Goal: Task Accomplishment & Management: Manage account settings

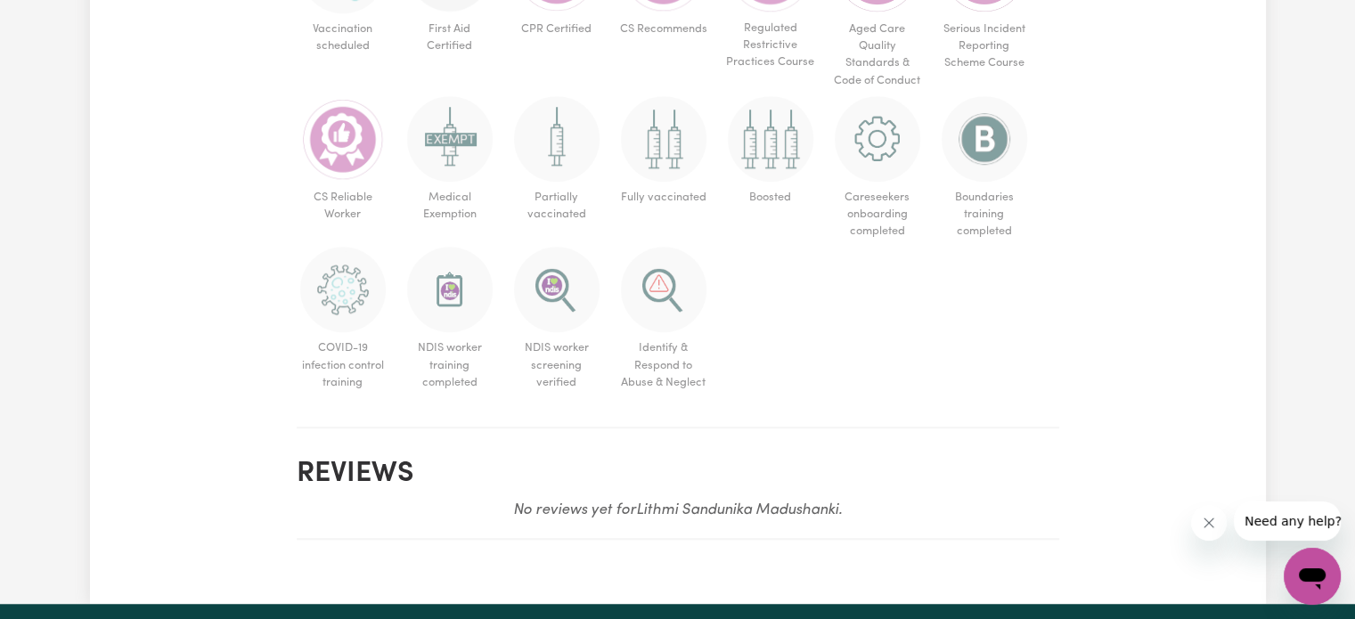
scroll to position [1287, 0]
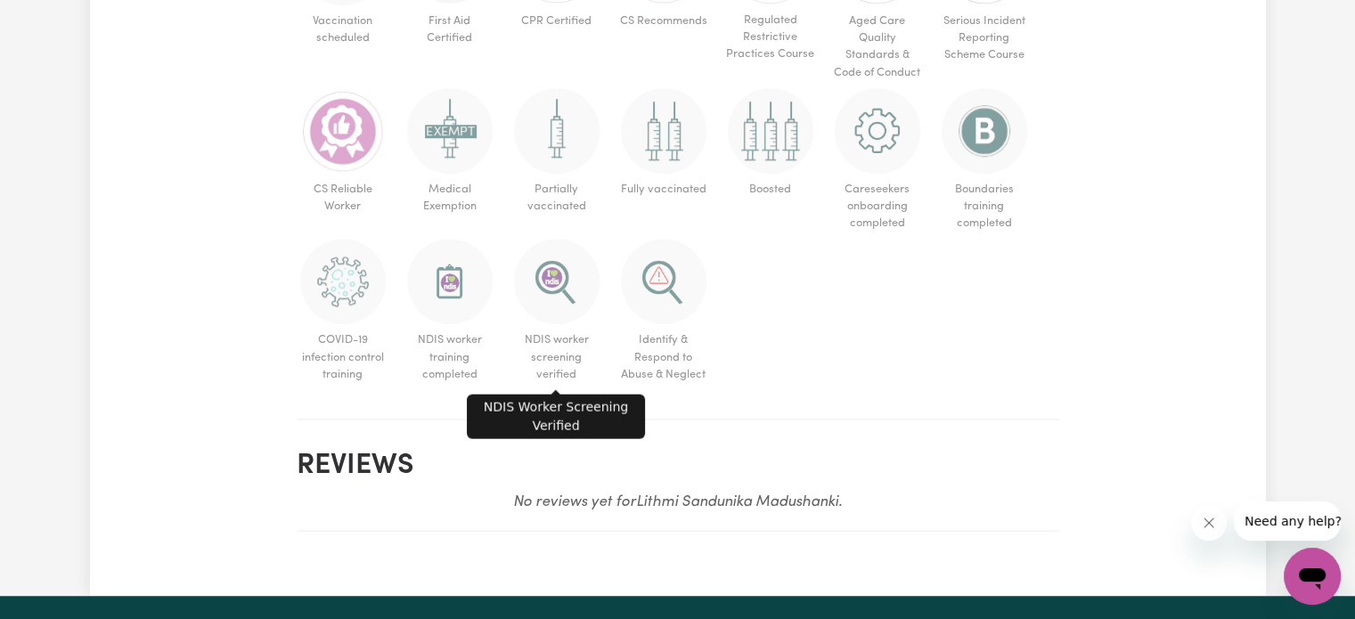
click at [577, 262] on img at bounding box center [557, 282] width 86 height 86
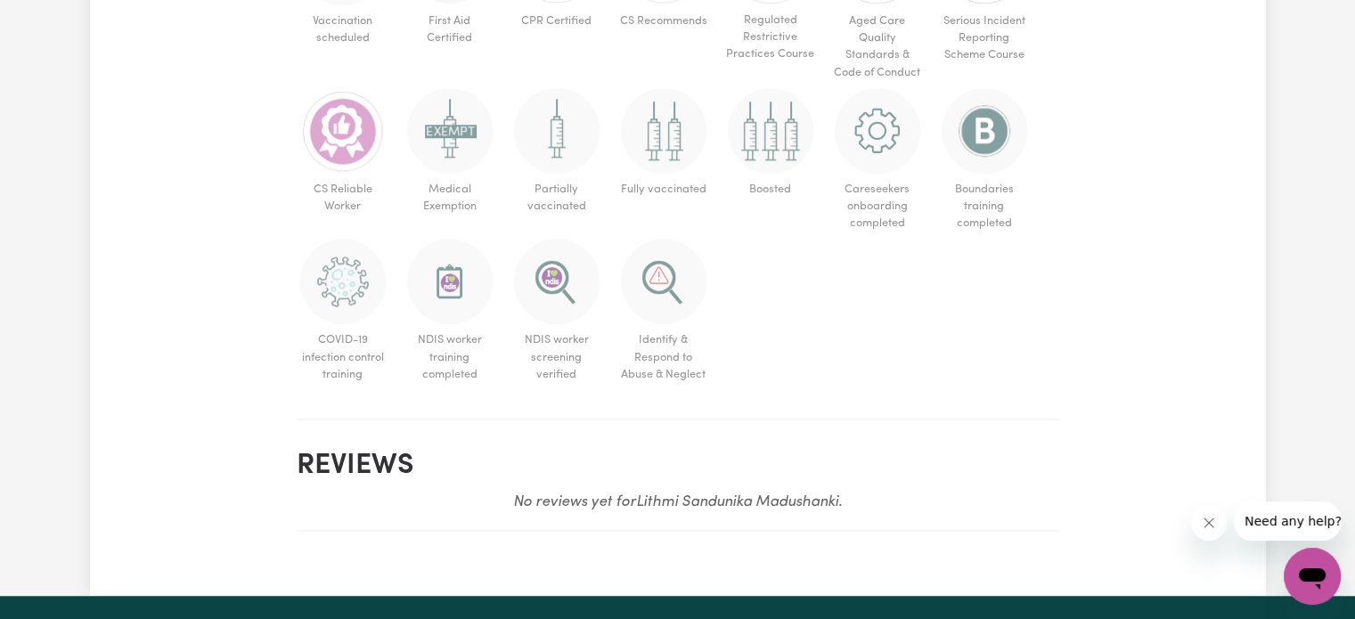
click at [577, 262] on img at bounding box center [557, 282] width 86 height 86
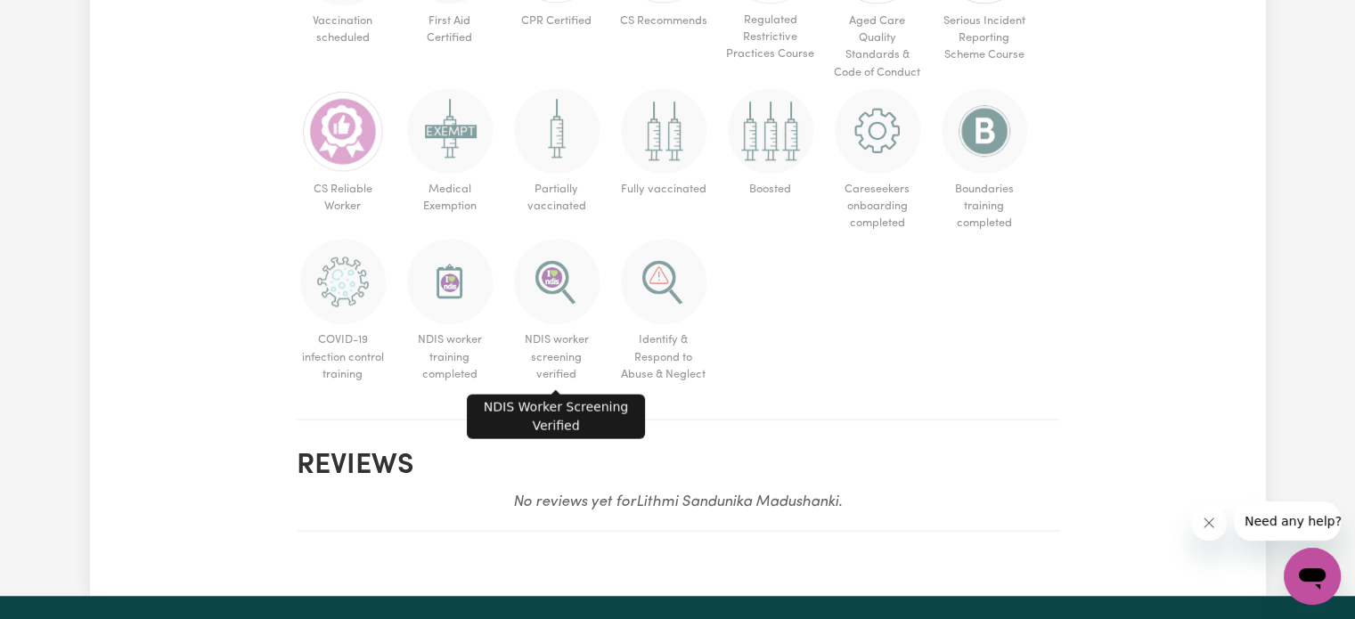
click at [577, 262] on img at bounding box center [557, 282] width 86 height 86
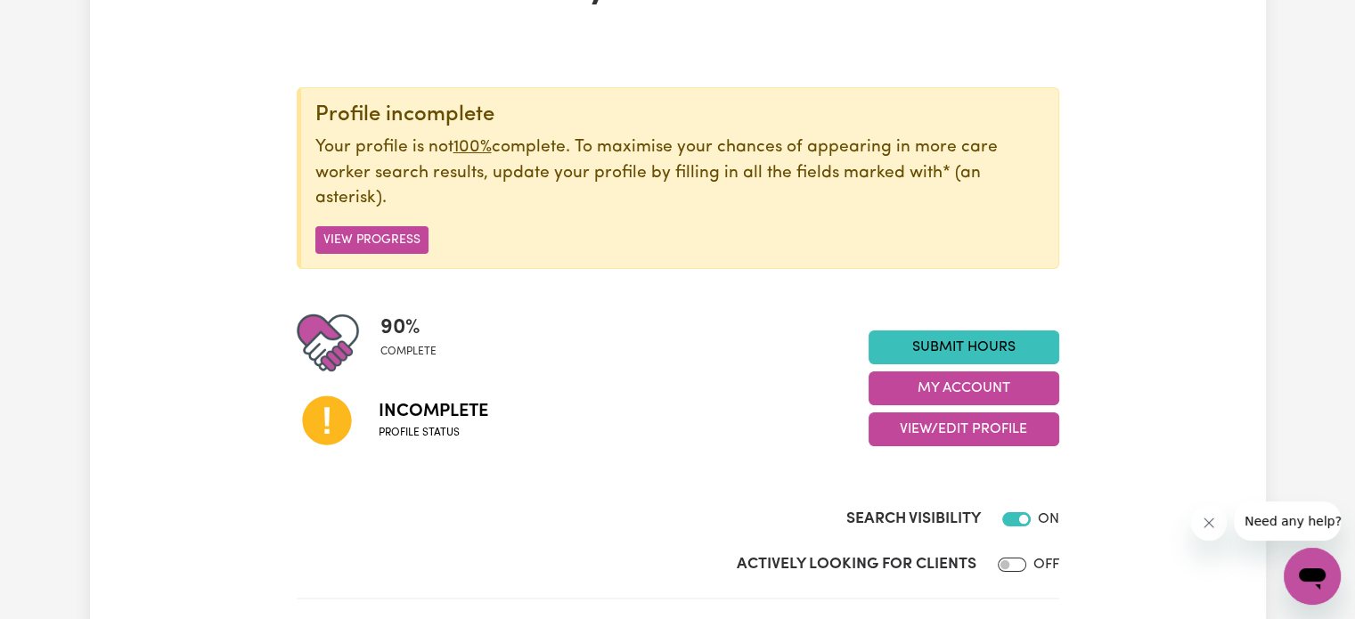
scroll to position [149, 0]
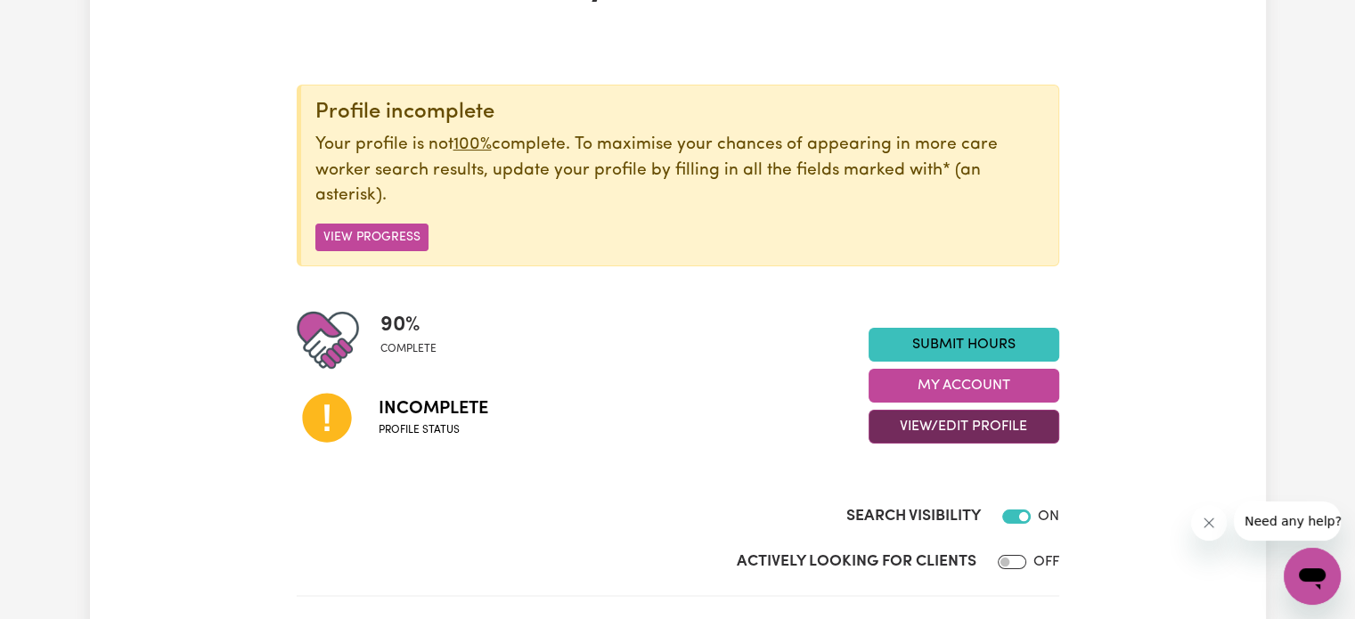
click at [995, 427] on button "View/Edit Profile" at bounding box center [964, 427] width 191 height 34
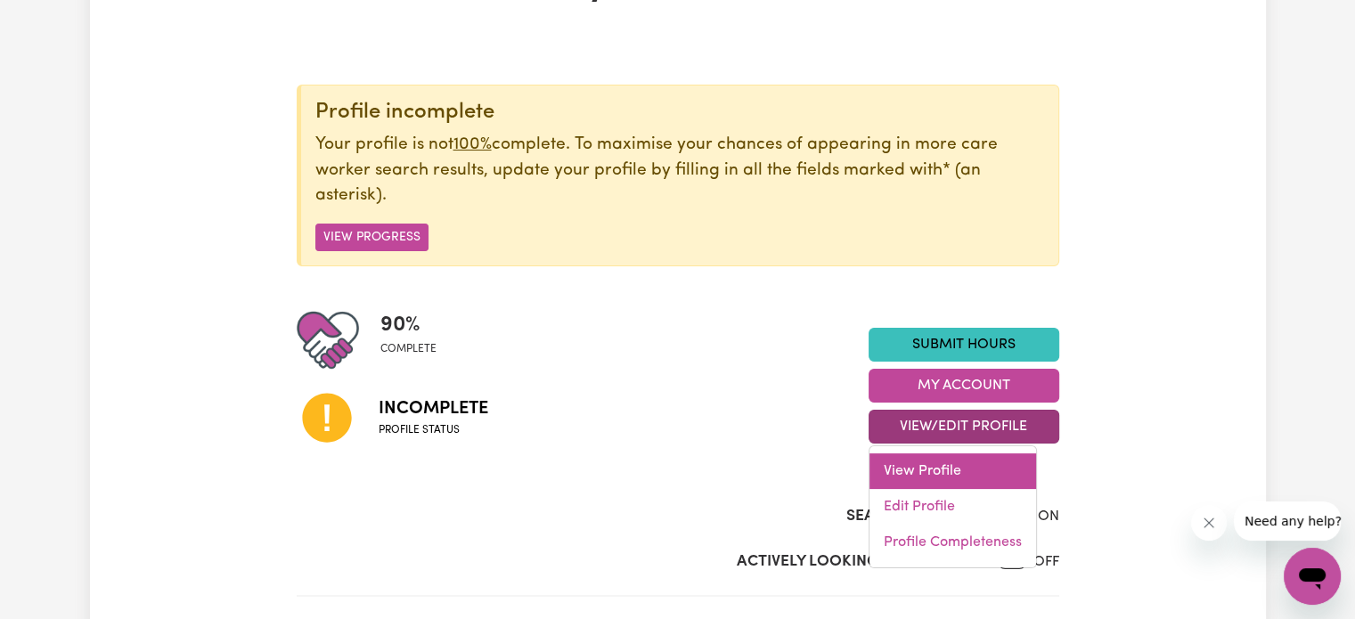
click at [938, 469] on link "View Profile" at bounding box center [953, 472] width 167 height 36
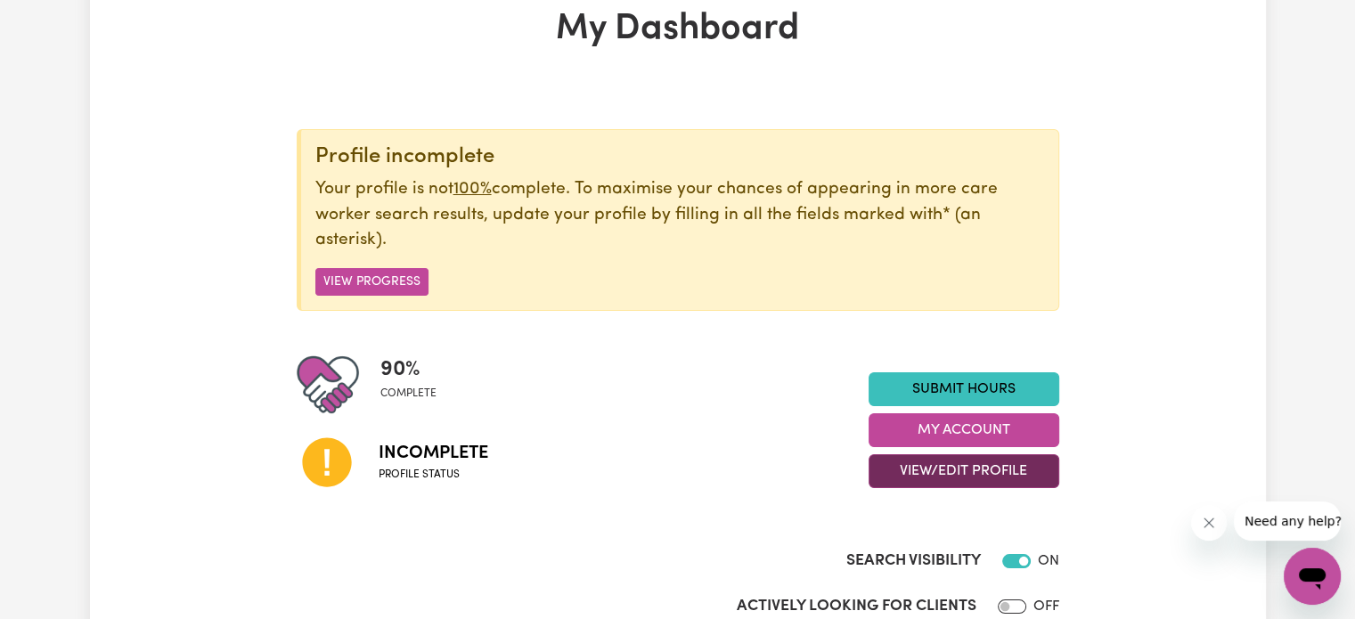
scroll to position [171, 0]
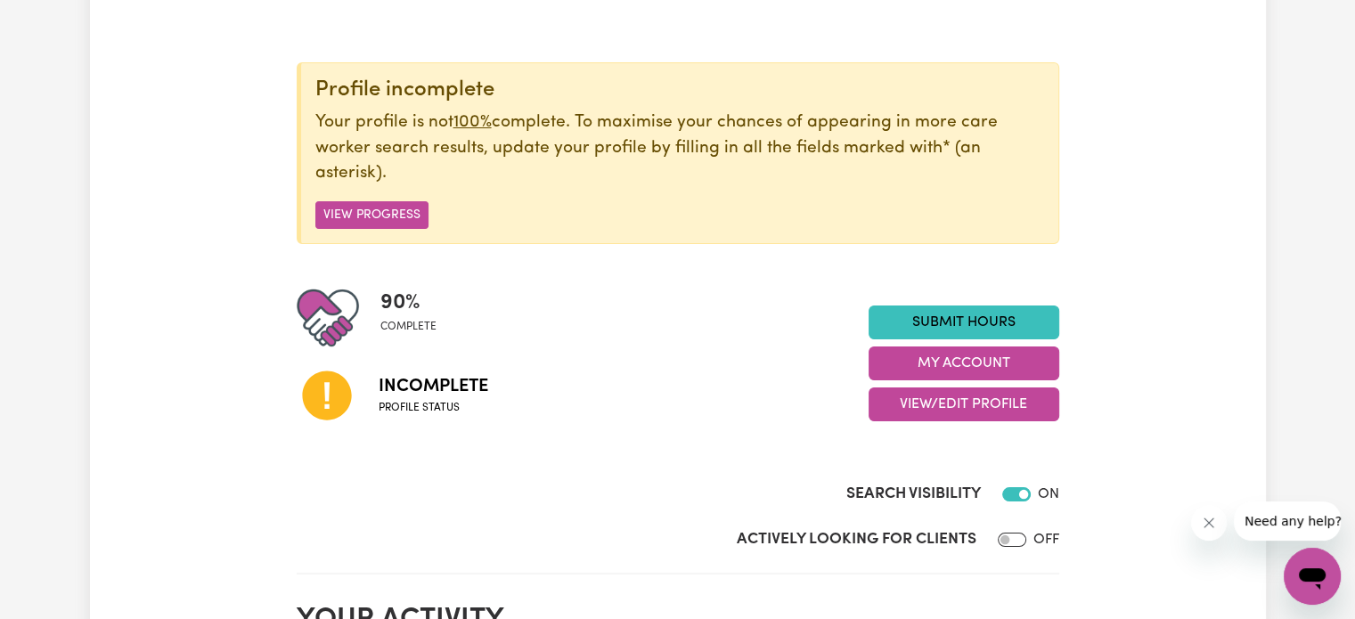
click at [404, 407] on span "Profile status" at bounding box center [434, 408] width 110 height 16
click at [317, 402] on icon at bounding box center [326, 396] width 49 height 49
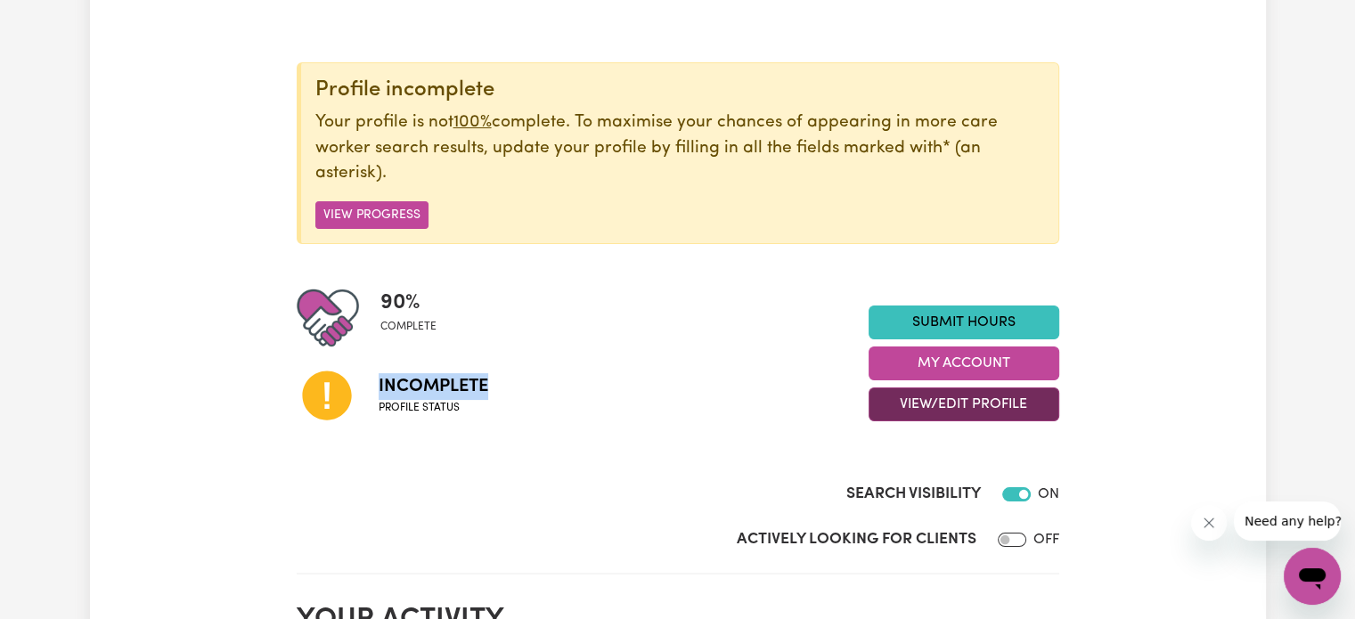
click at [924, 415] on button "View/Edit Profile" at bounding box center [964, 405] width 191 height 34
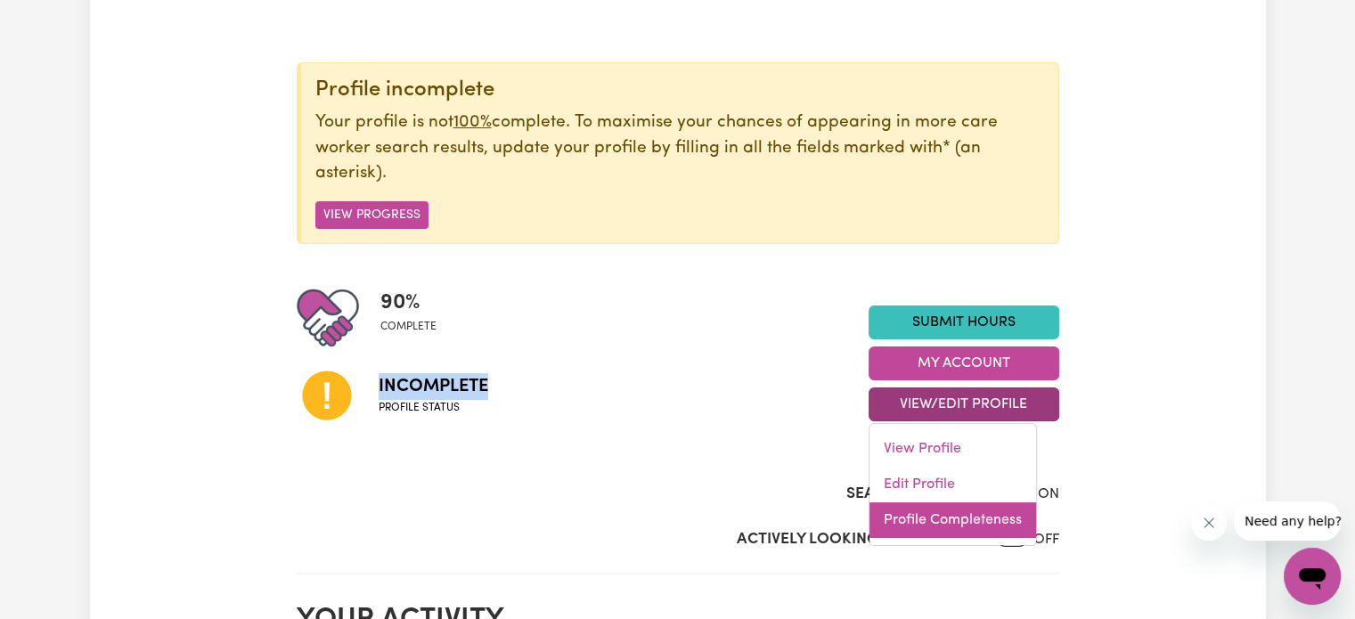
click at [921, 516] on link "Profile Completeness" at bounding box center [953, 521] width 167 height 36
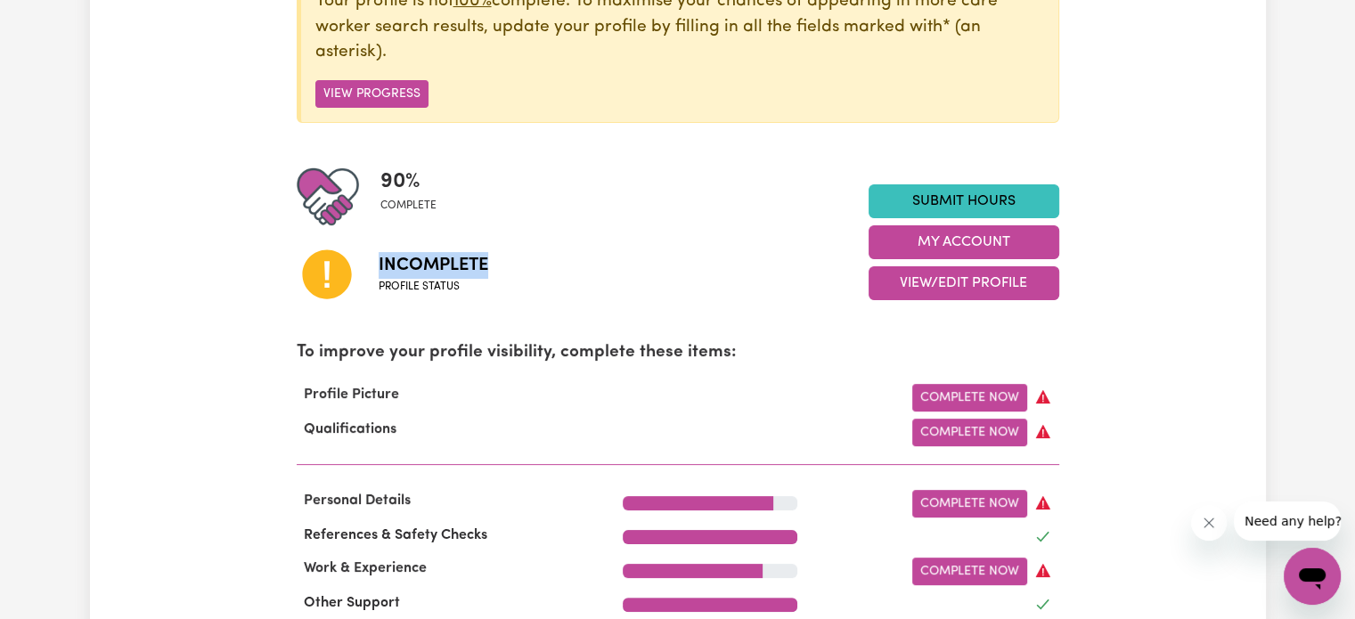
scroll to position [291, 0]
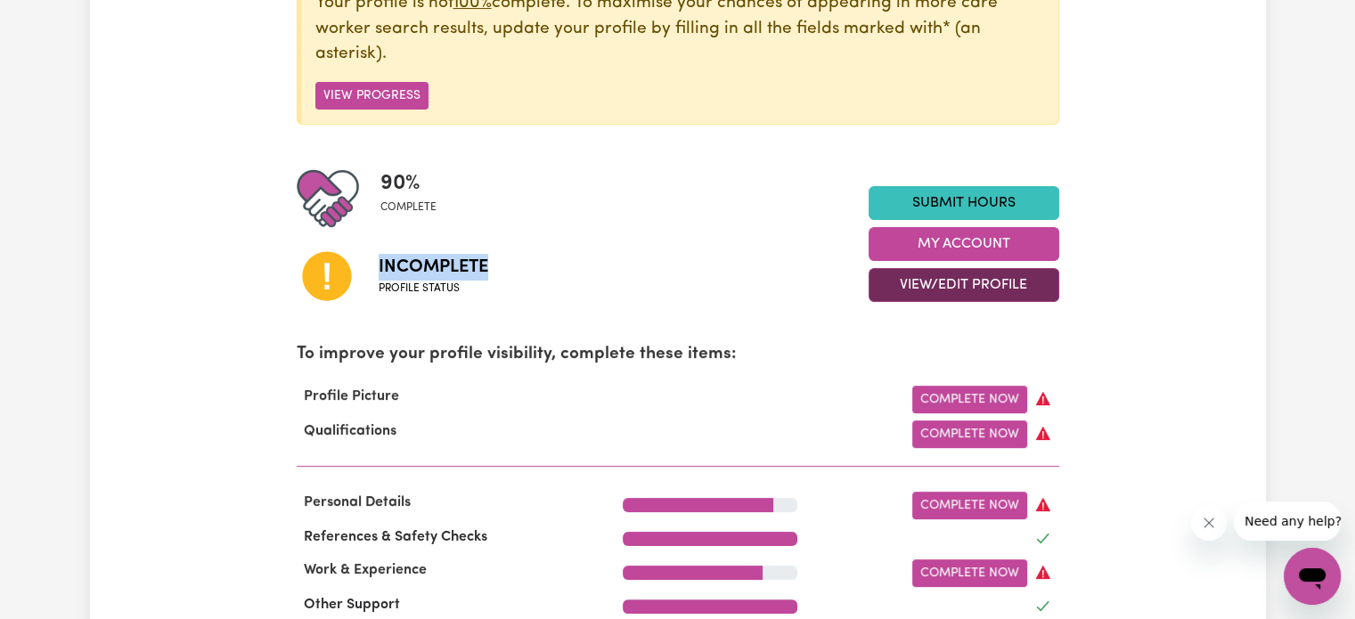
click at [906, 294] on button "View/Edit Profile" at bounding box center [964, 285] width 191 height 34
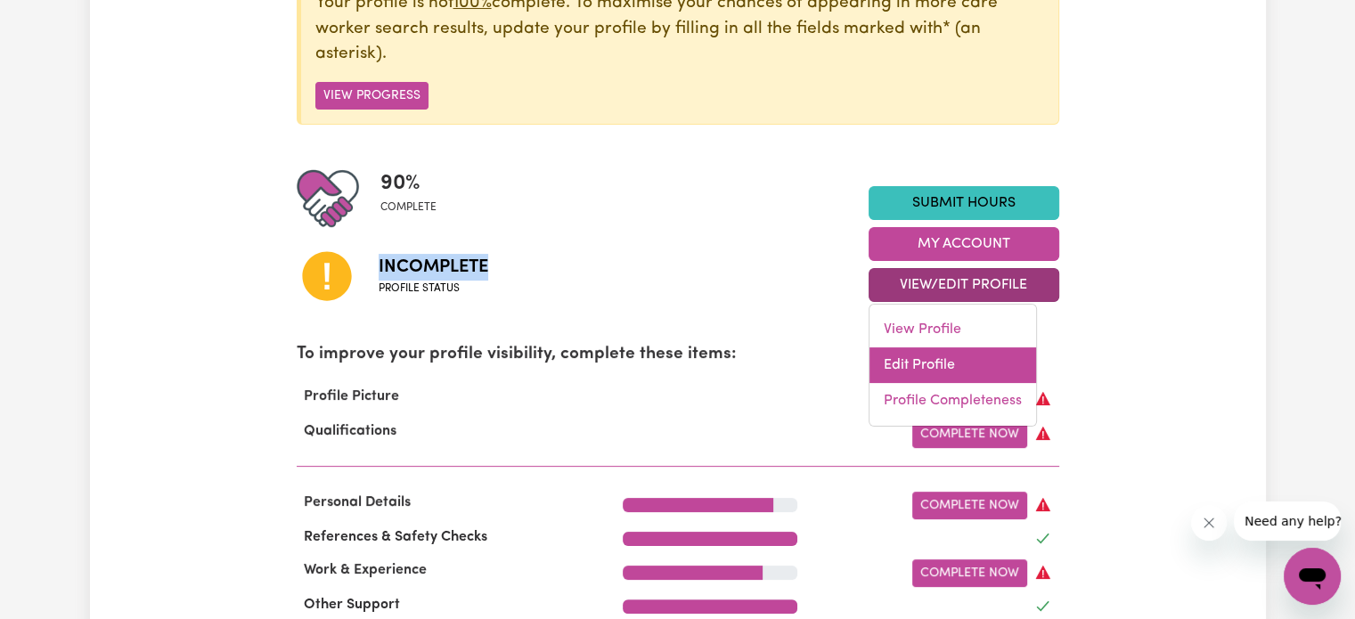
click at [942, 373] on link "Edit Profile" at bounding box center [953, 366] width 167 height 36
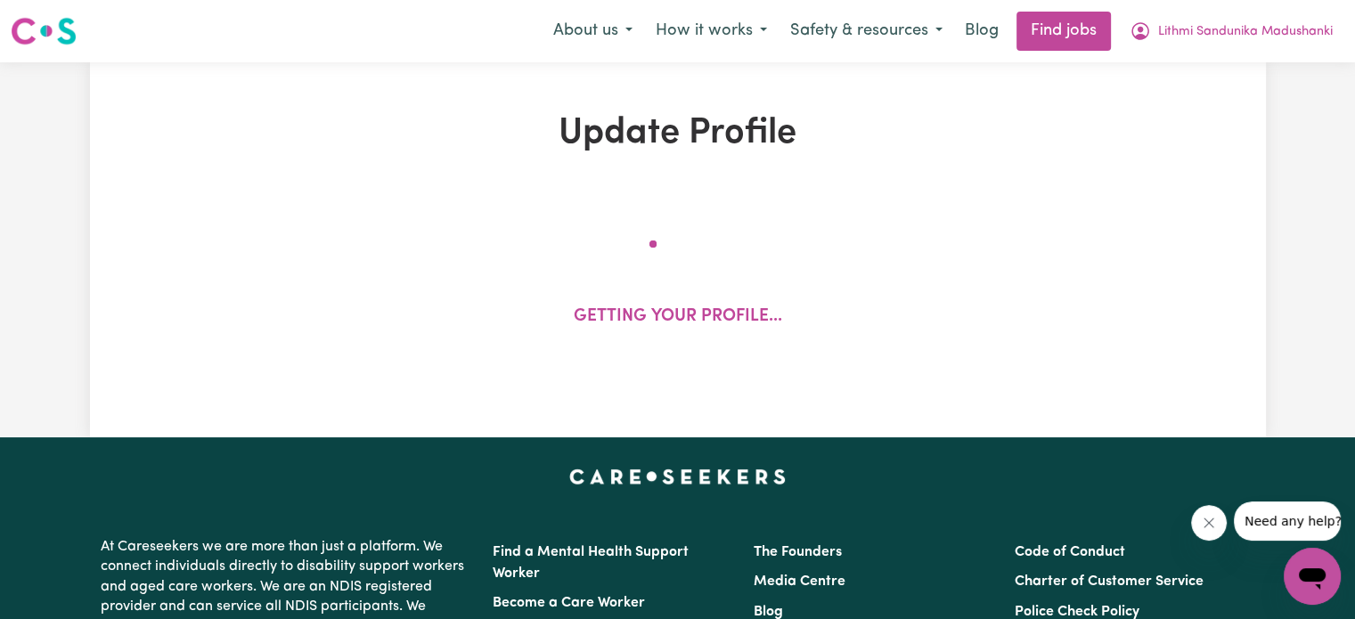
select select "female"
select select "Temporary Work Visa"
select select "Studying a healthcare related degree or qualification"
select select "67"
select select "85"
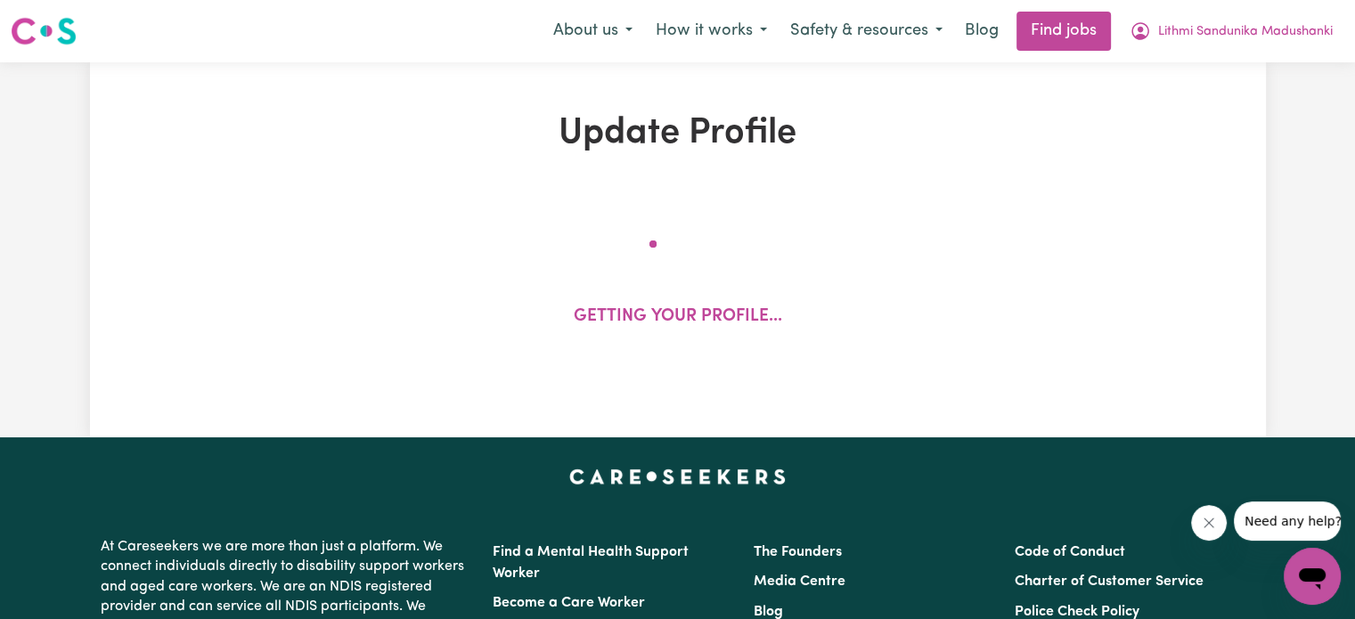
select select "90"
select select "100"
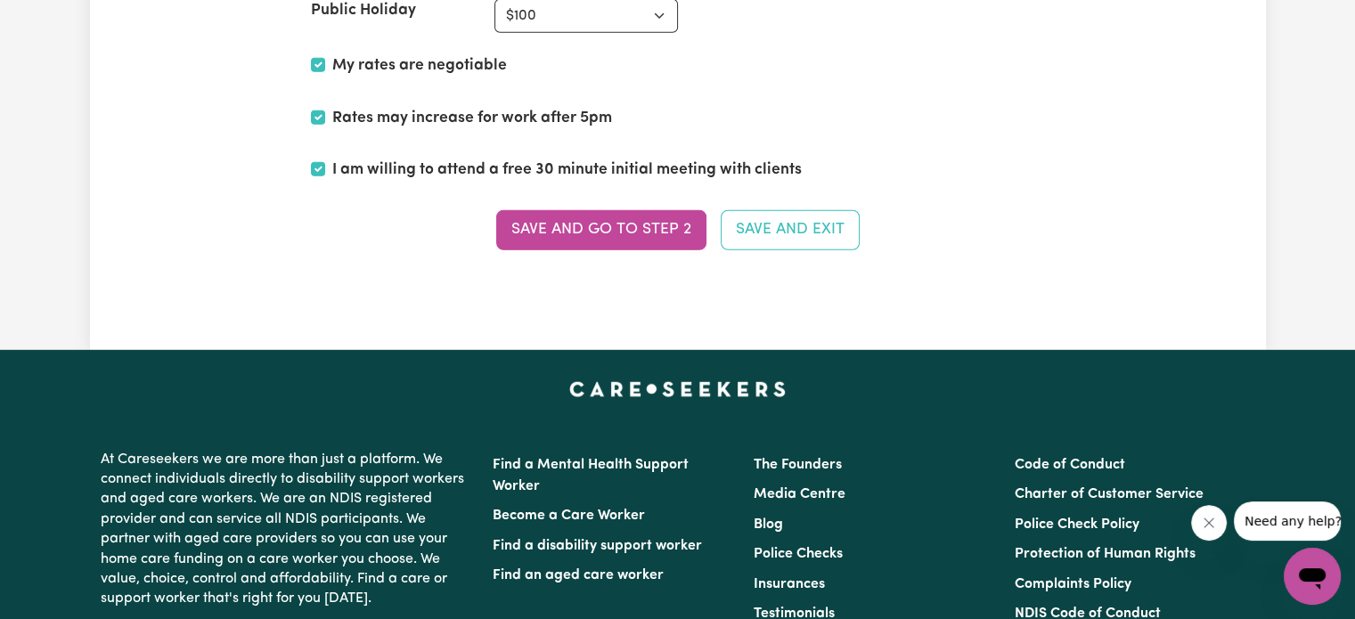
scroll to position [5033, 0]
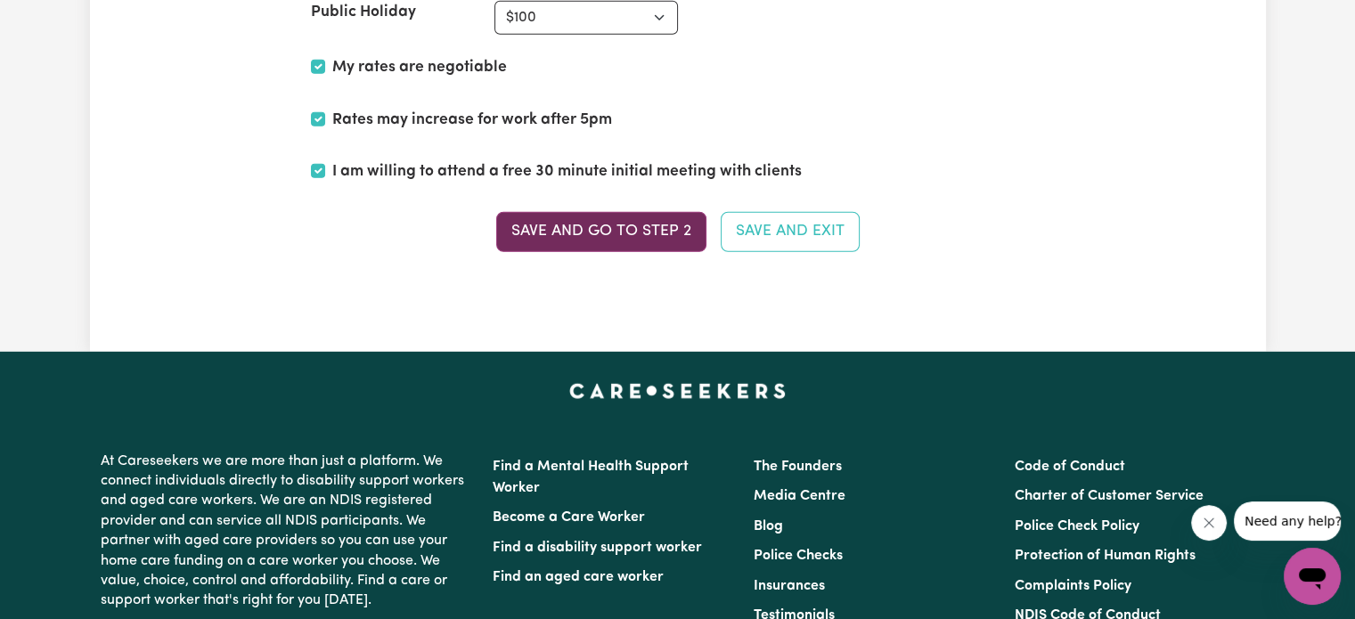
click at [657, 220] on button "Save and go to Step 2" at bounding box center [601, 231] width 210 height 39
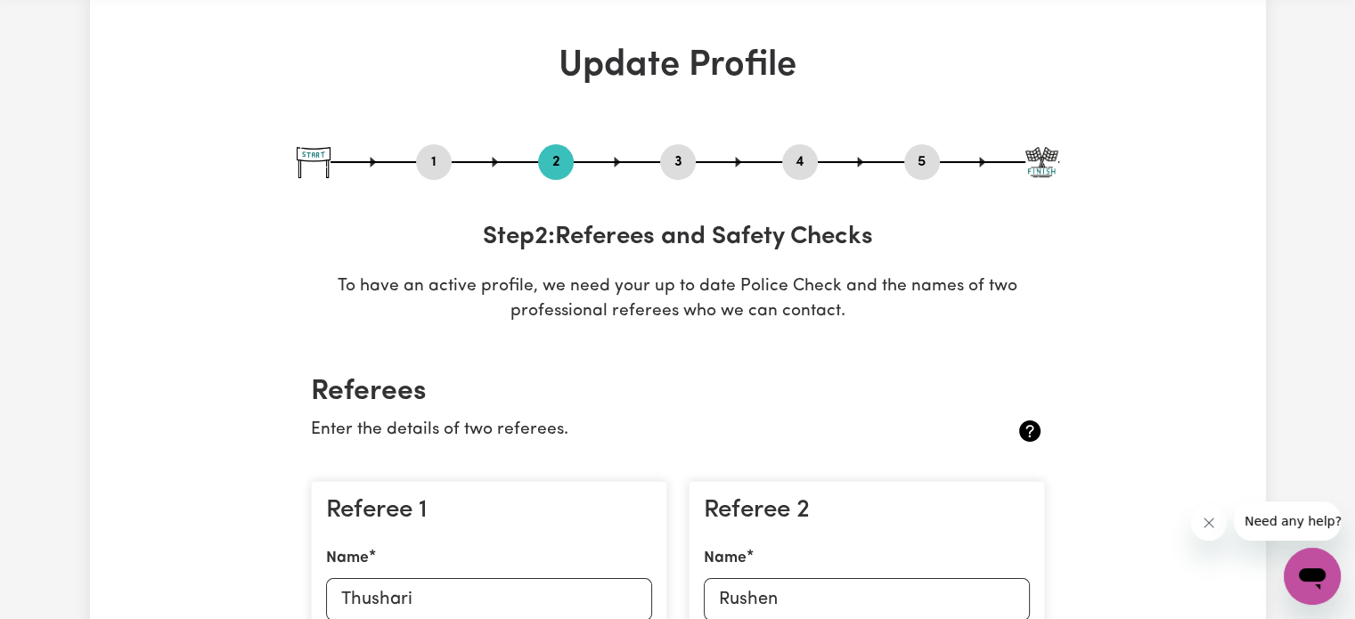
scroll to position [0, 0]
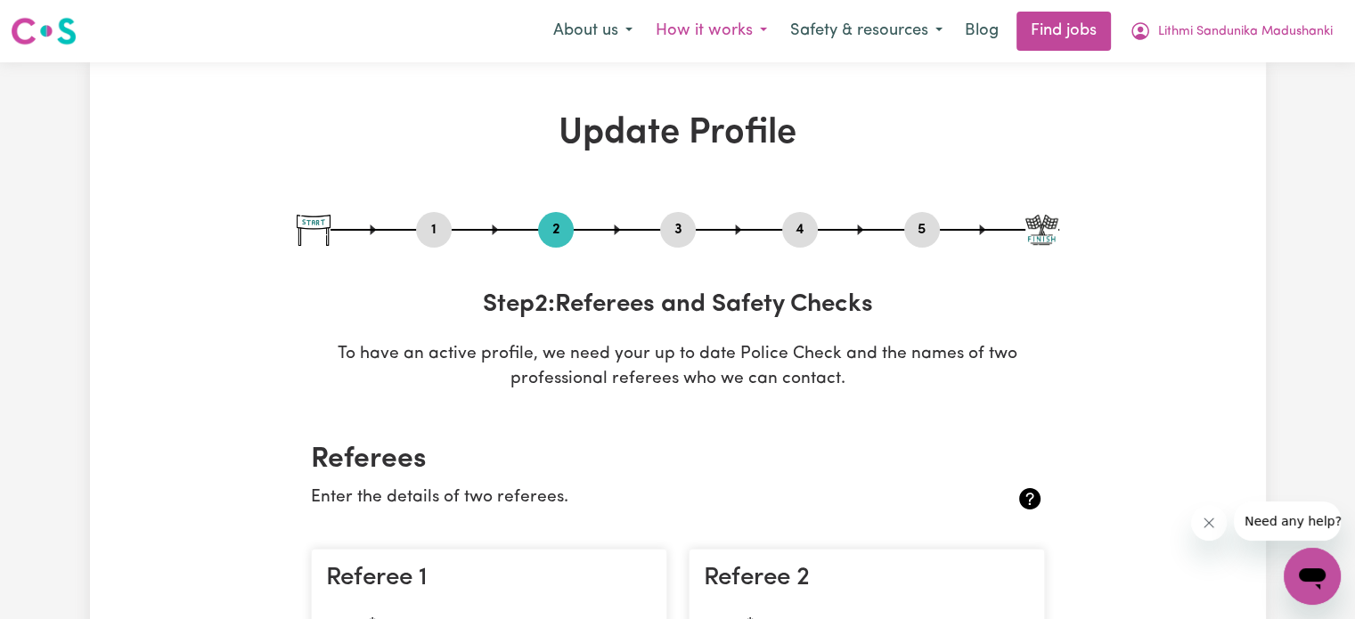
click at [752, 24] on button "How it works" at bounding box center [711, 30] width 135 height 37
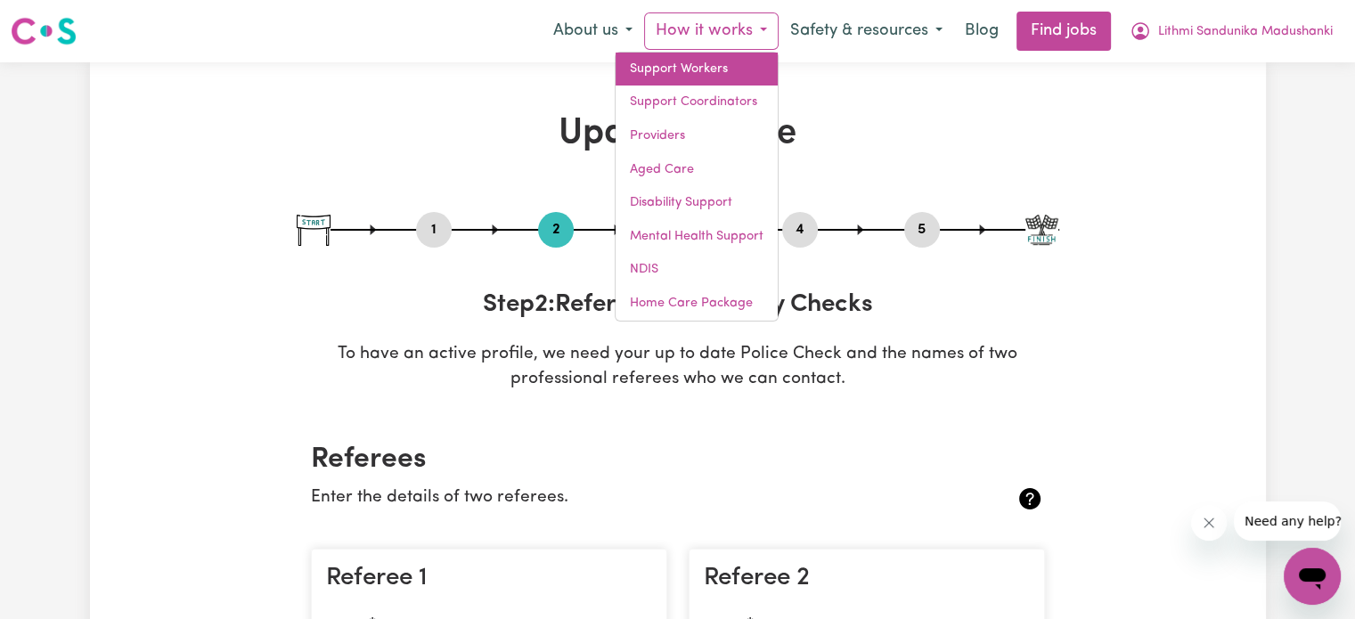
click at [726, 70] on link "Support Workers" at bounding box center [697, 70] width 162 height 34
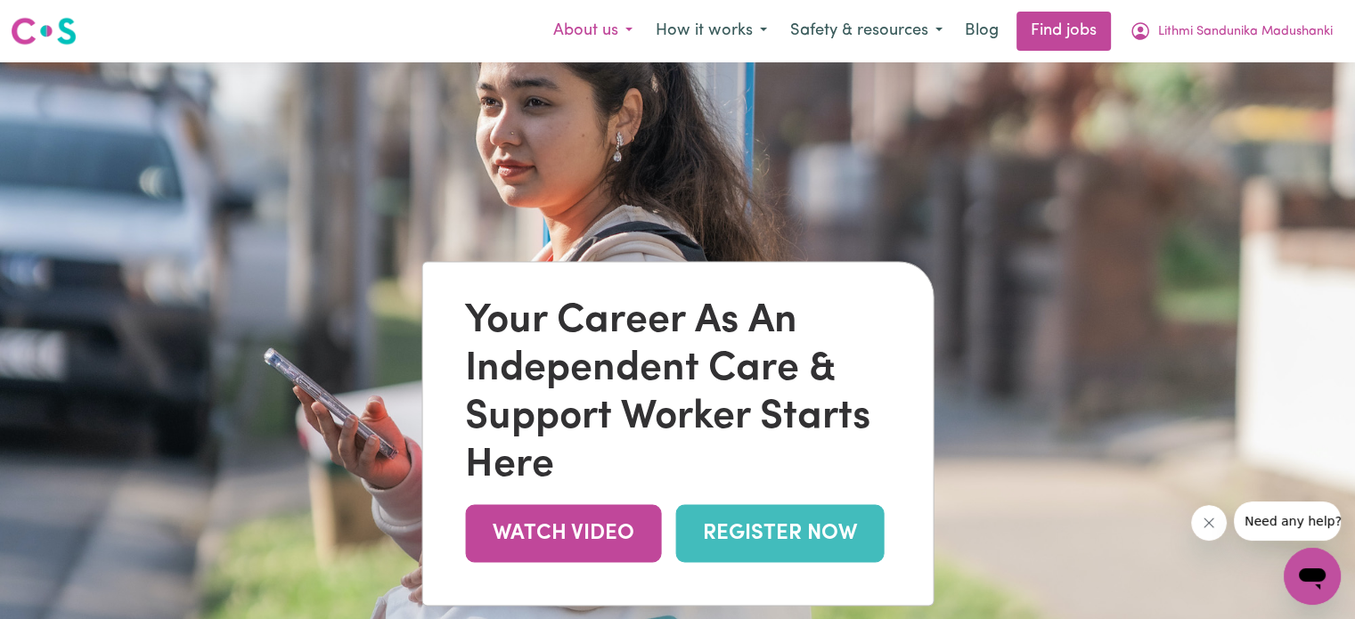
click at [585, 17] on button "About us" at bounding box center [593, 30] width 102 height 37
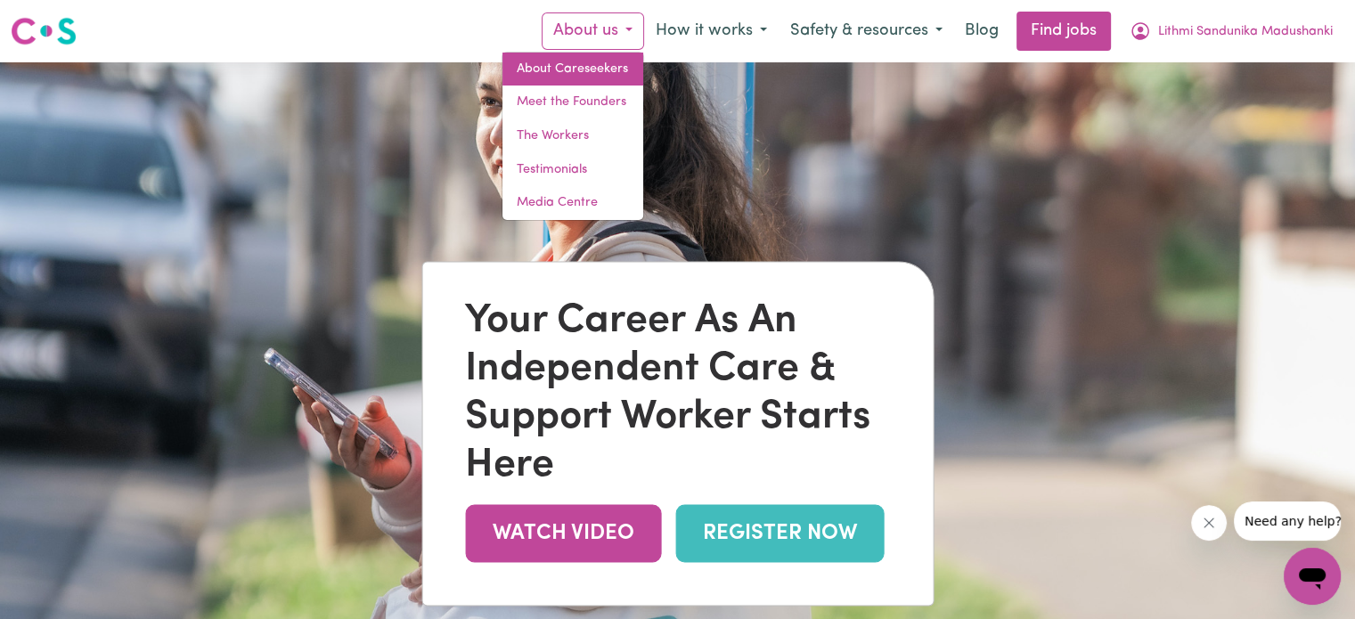
click at [599, 67] on link "About Careseekers" at bounding box center [573, 70] width 141 height 34
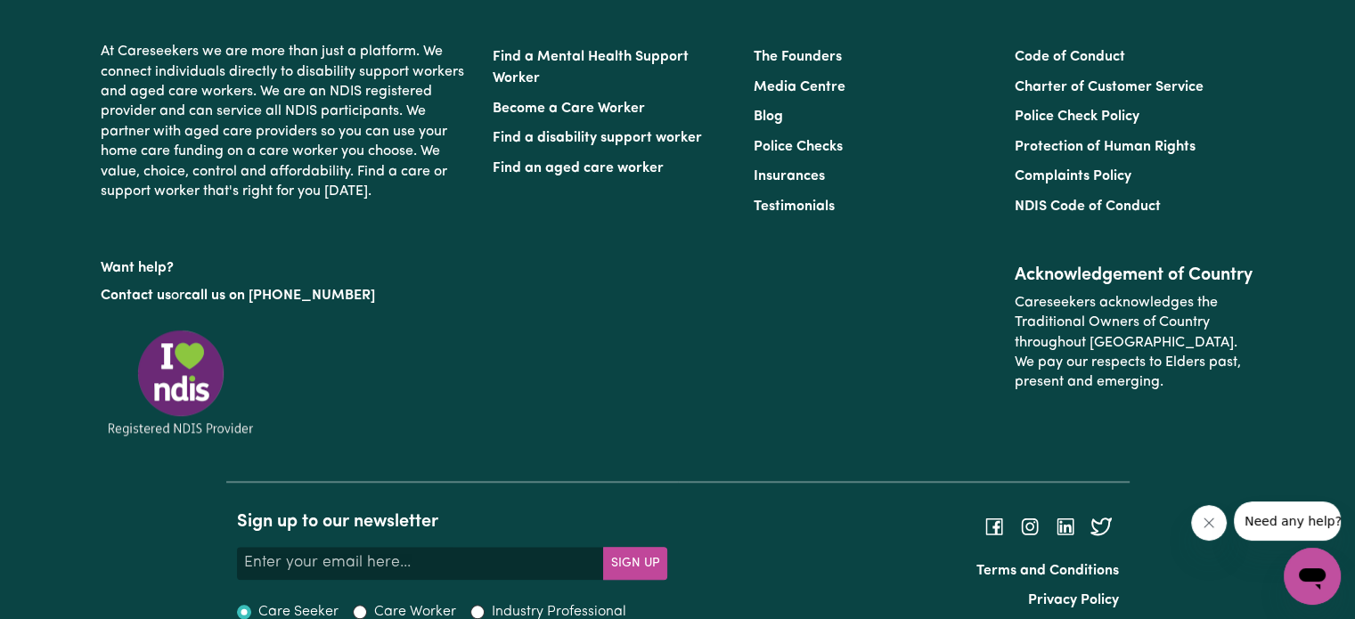
scroll to position [1704, 0]
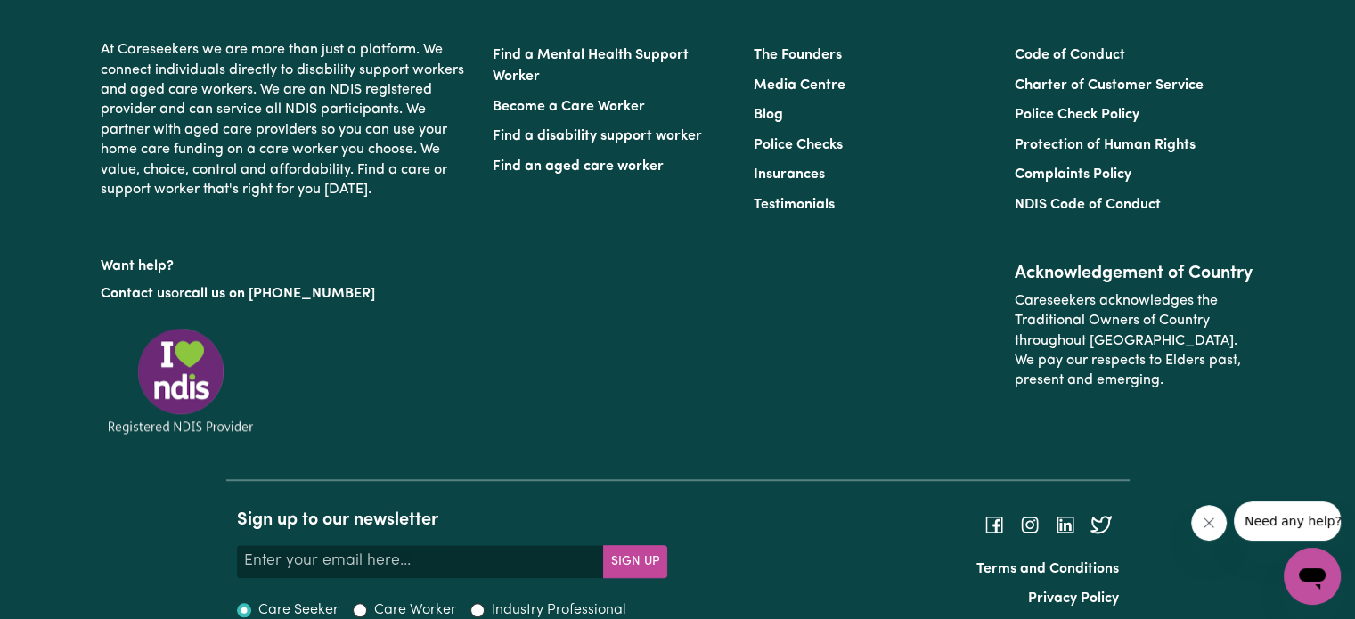
click at [169, 359] on img at bounding box center [181, 380] width 160 height 111
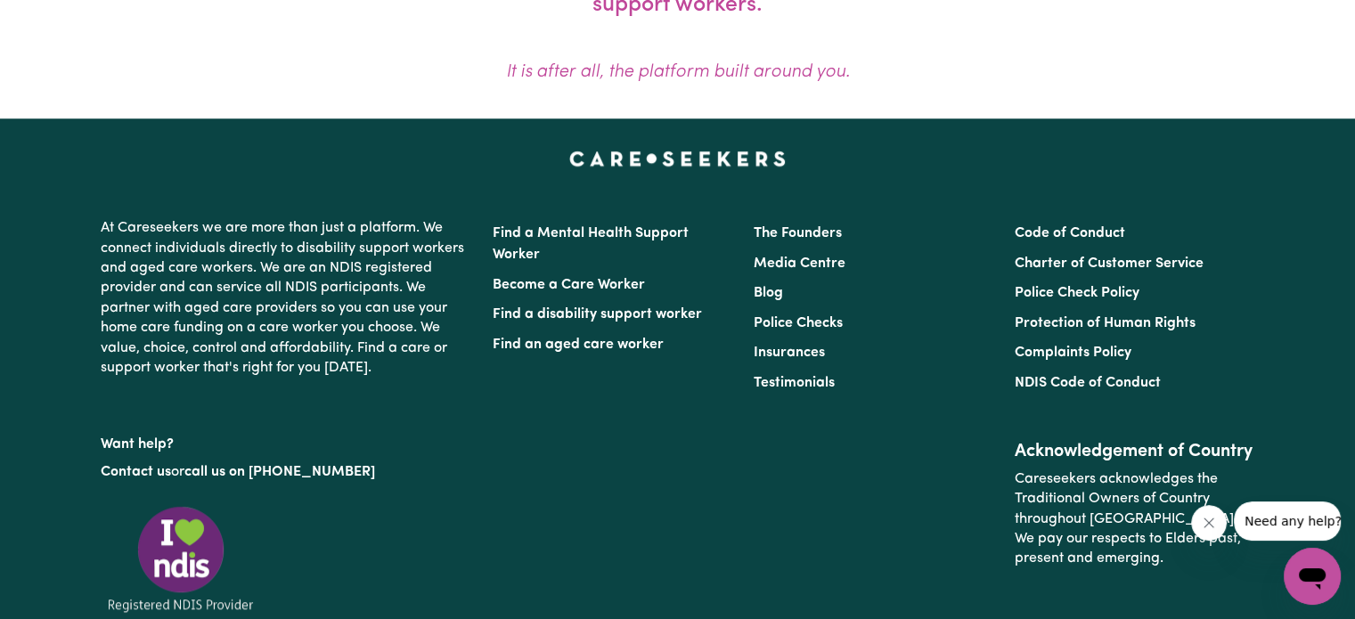
scroll to position [1525, 0]
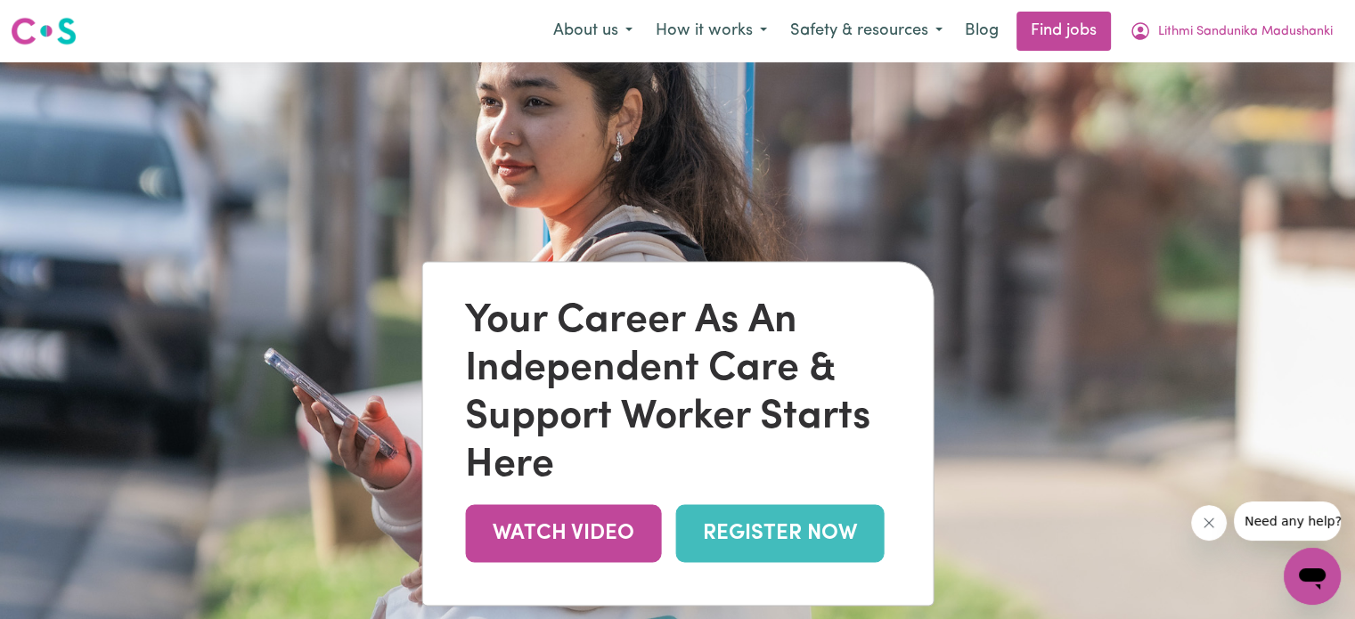
select select "female"
select select "Temporary Work Visa"
select select "Studying a healthcare related degree or qualification"
select select "67"
select select "85"
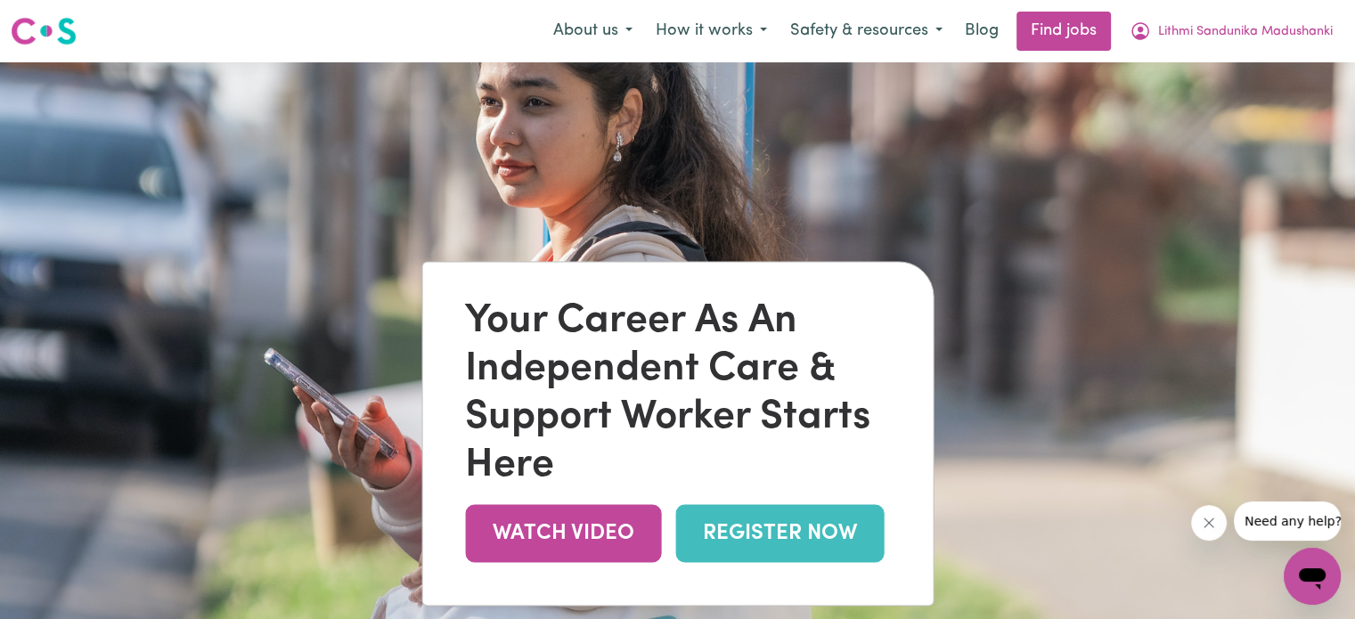
select select "90"
select select "100"
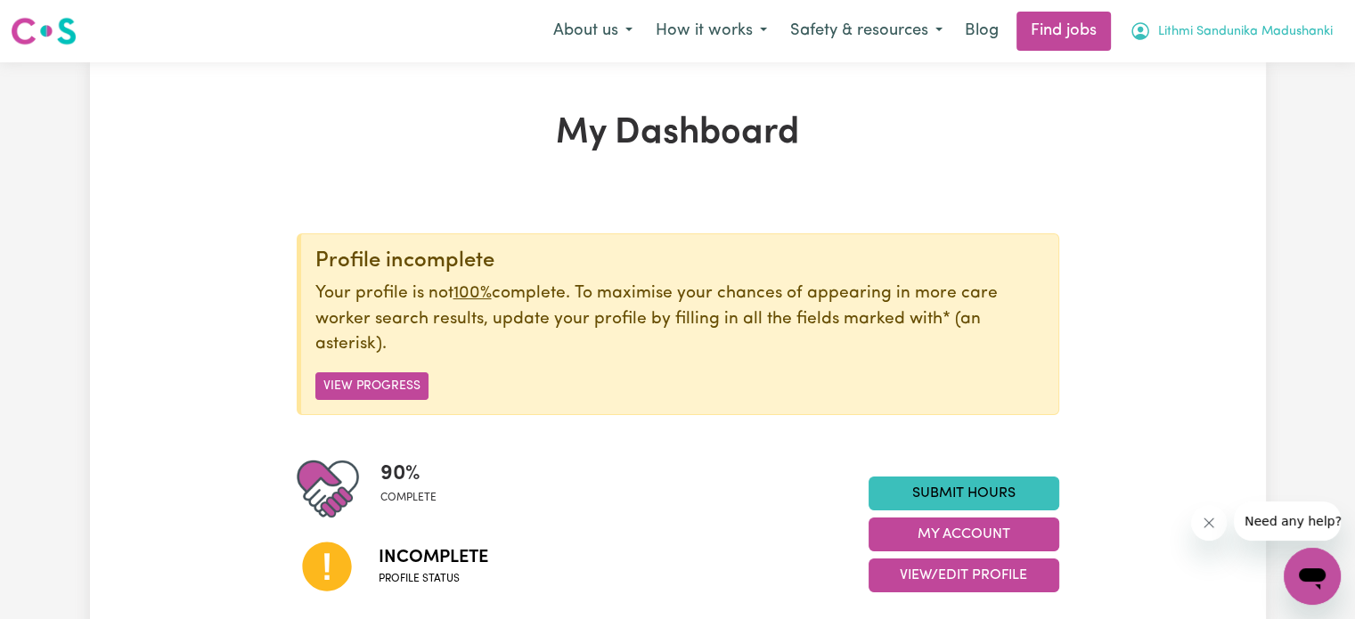
click at [1188, 37] on span "Lithmi Sandunika Madushanki" at bounding box center [1246, 32] width 175 height 20
click at [1233, 69] on link "My Account" at bounding box center [1273, 70] width 141 height 34
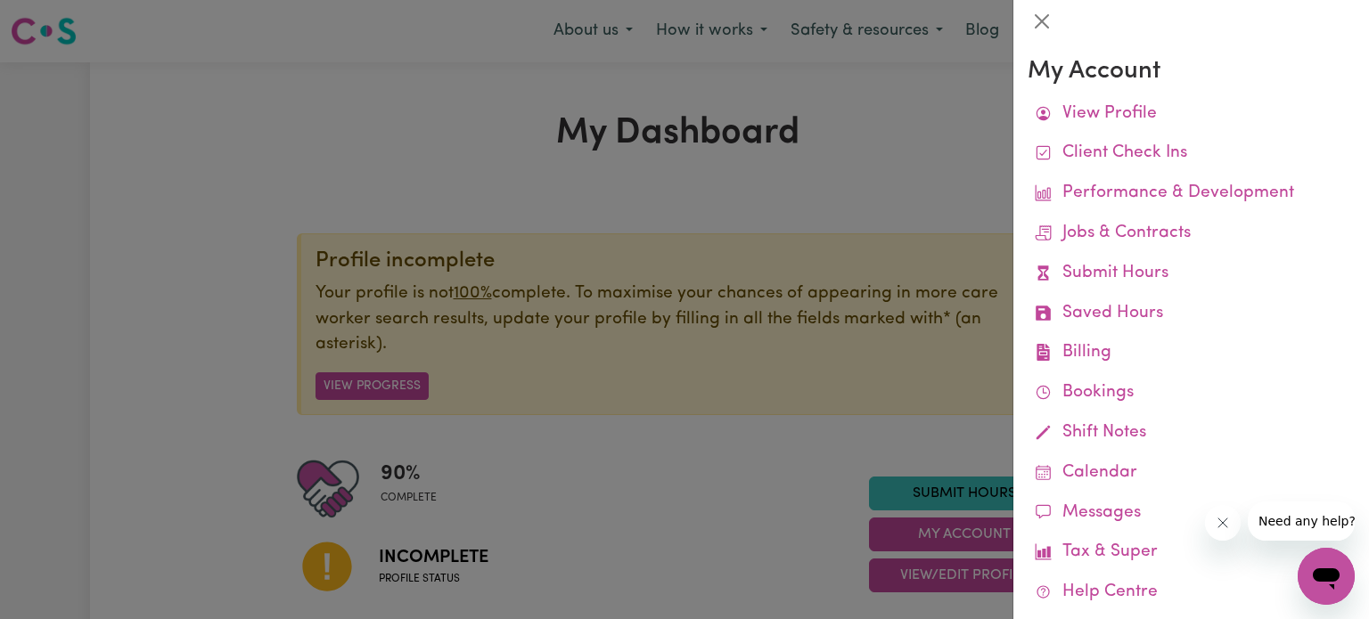
click at [921, 139] on div at bounding box center [684, 309] width 1369 height 619
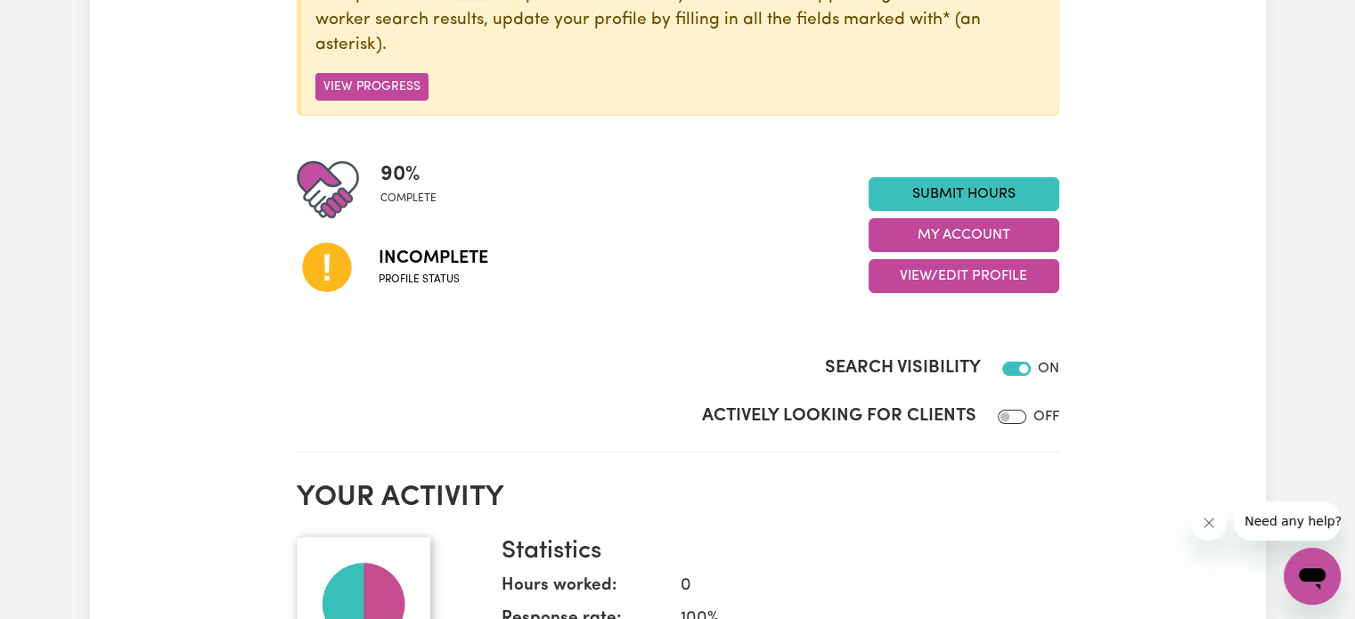
scroll to position [303, 0]
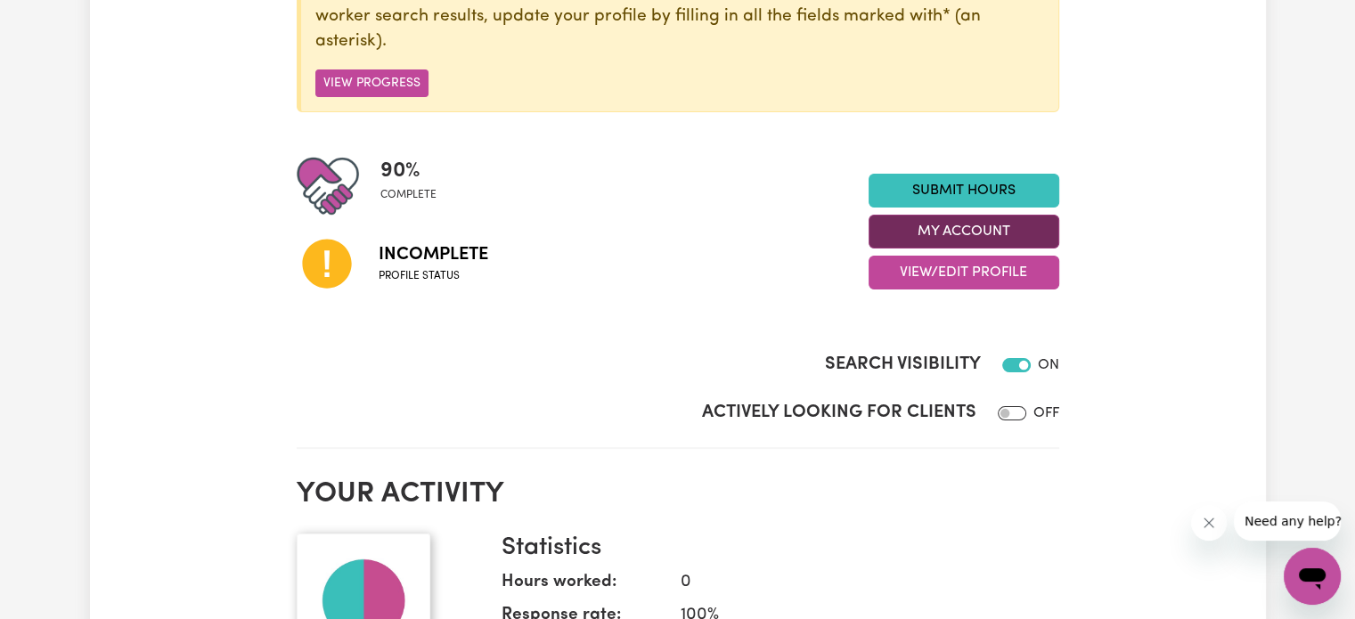
click at [987, 244] on button "My Account" at bounding box center [964, 232] width 191 height 34
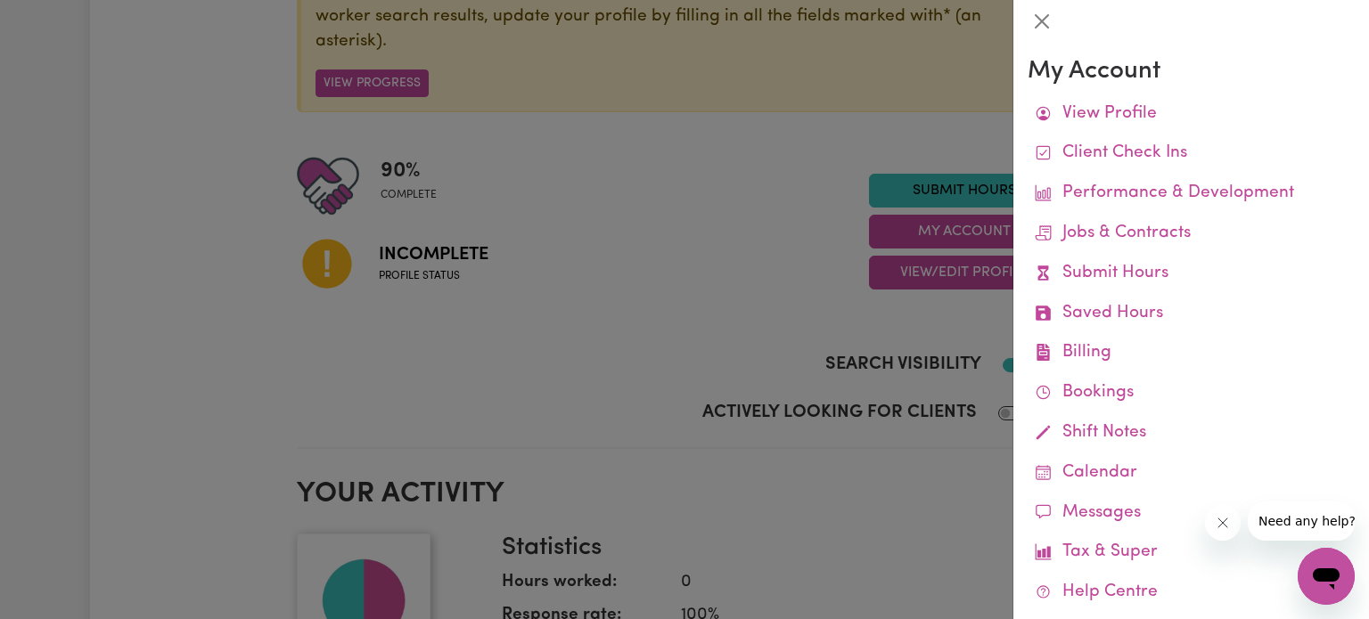
click at [771, 304] on div at bounding box center [684, 309] width 1369 height 619
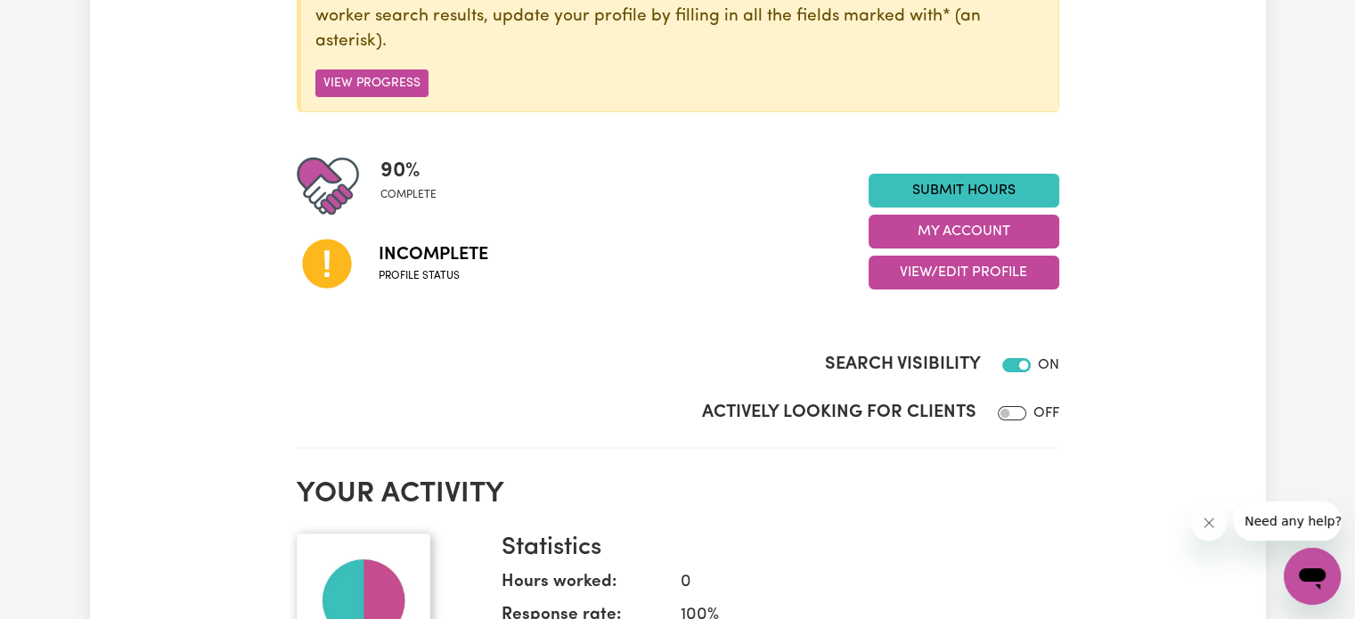
click at [410, 258] on span "Incomplete" at bounding box center [434, 255] width 110 height 27
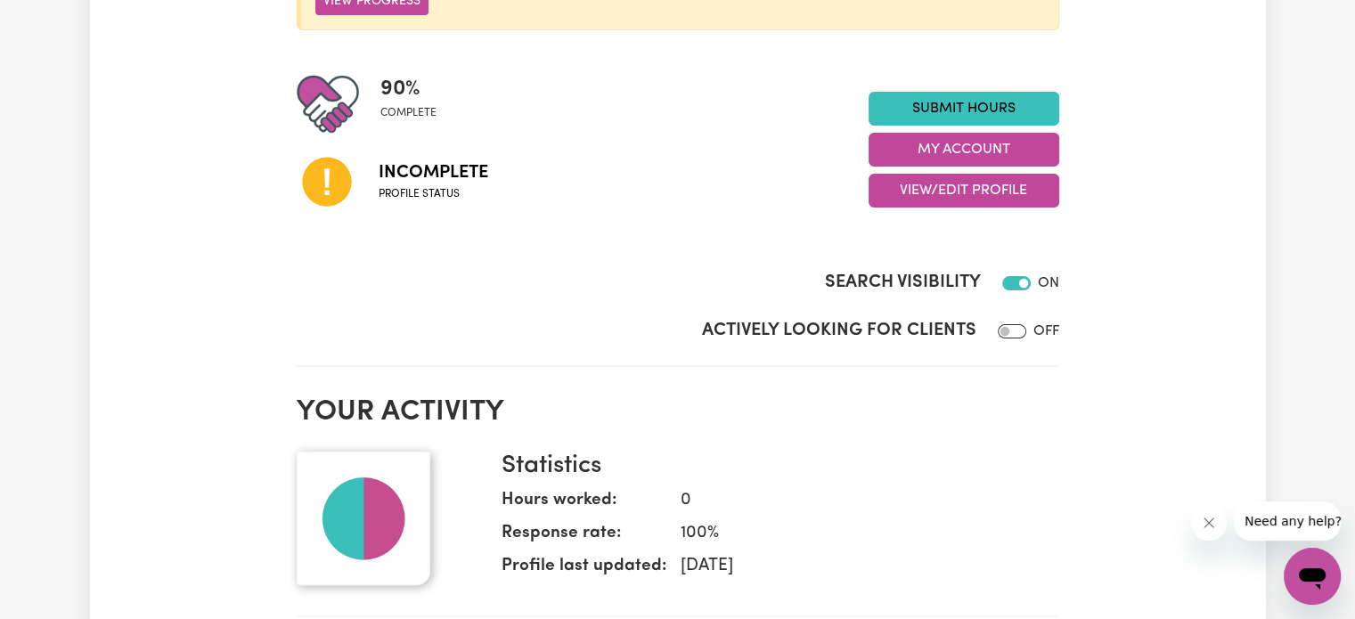
scroll to position [0, 0]
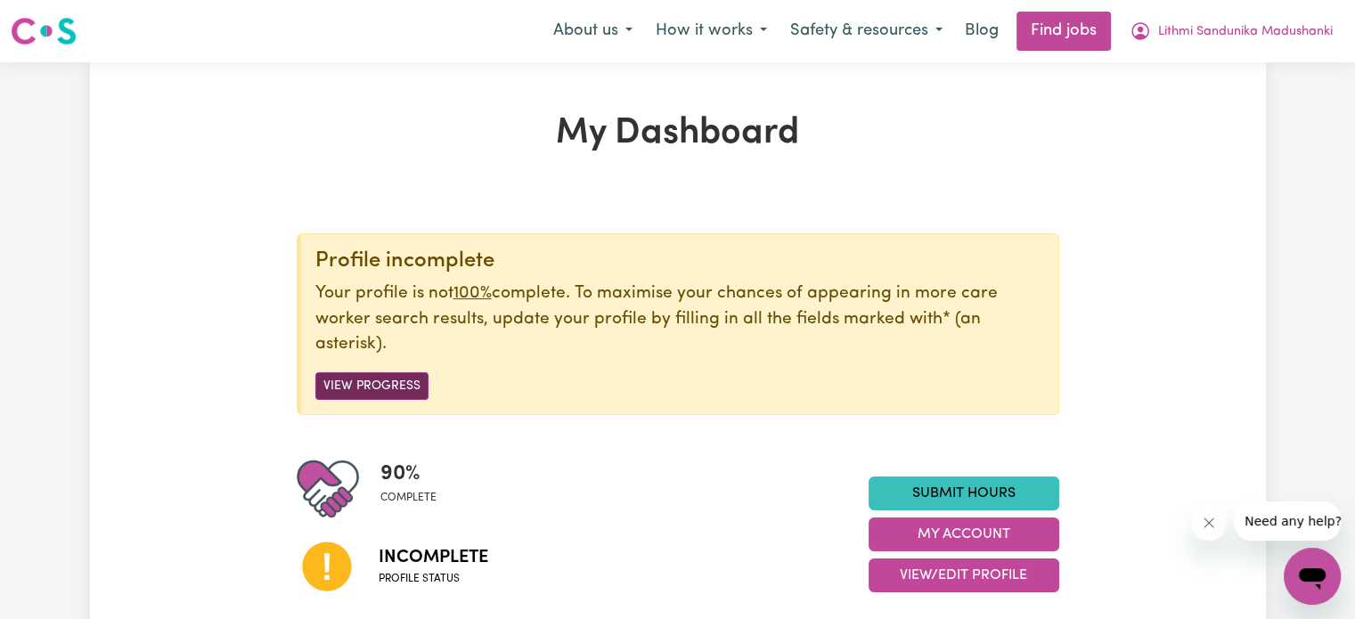
click at [372, 391] on button "View Progress" at bounding box center [371, 387] width 113 height 28
click at [385, 381] on button "View Progress" at bounding box center [371, 387] width 113 height 28
click at [1152, 28] on button "Lithmi Sandunika Madushanki" at bounding box center [1231, 30] width 226 height 37
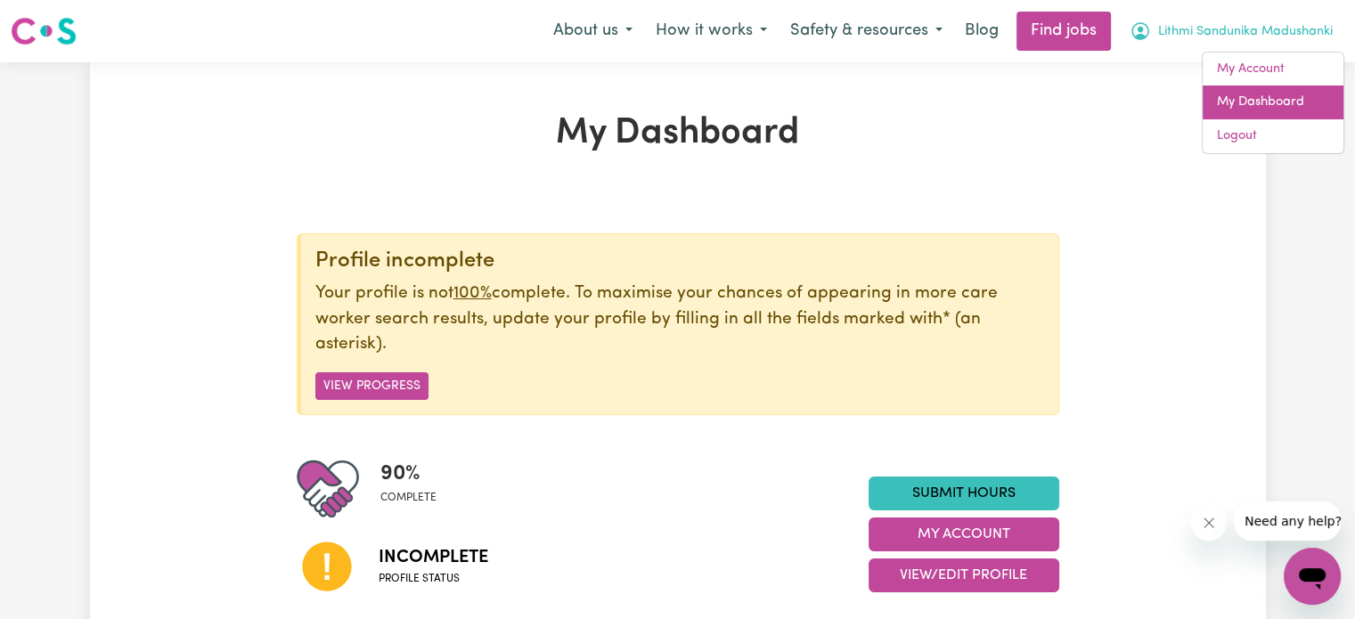
click at [1248, 102] on link "My Dashboard" at bounding box center [1273, 103] width 141 height 34
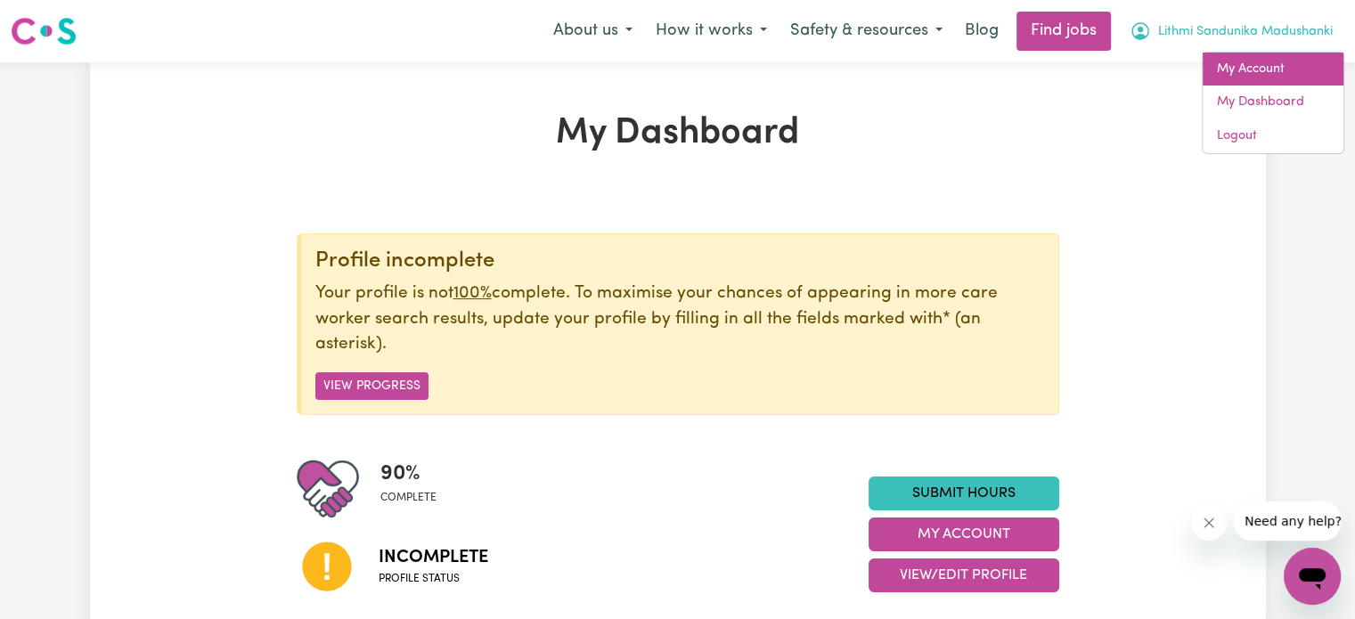
click at [1253, 63] on link "My Account" at bounding box center [1273, 70] width 141 height 34
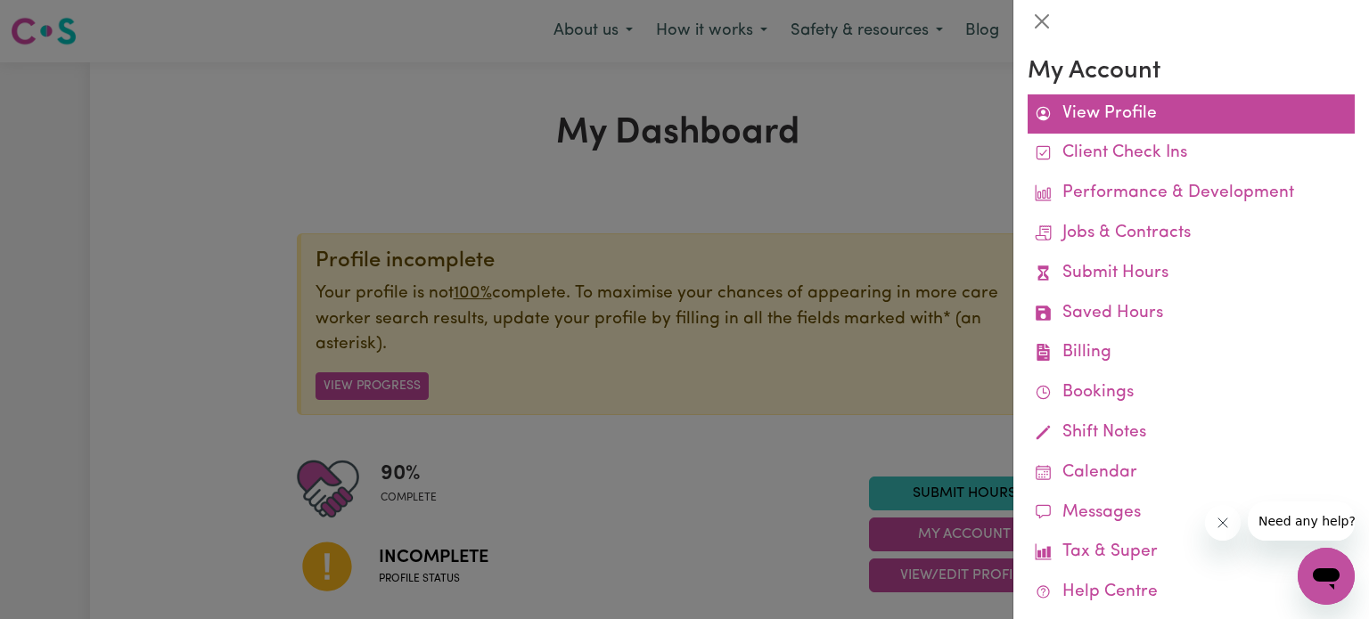
click at [1143, 118] on link "View Profile" at bounding box center [1191, 114] width 327 height 40
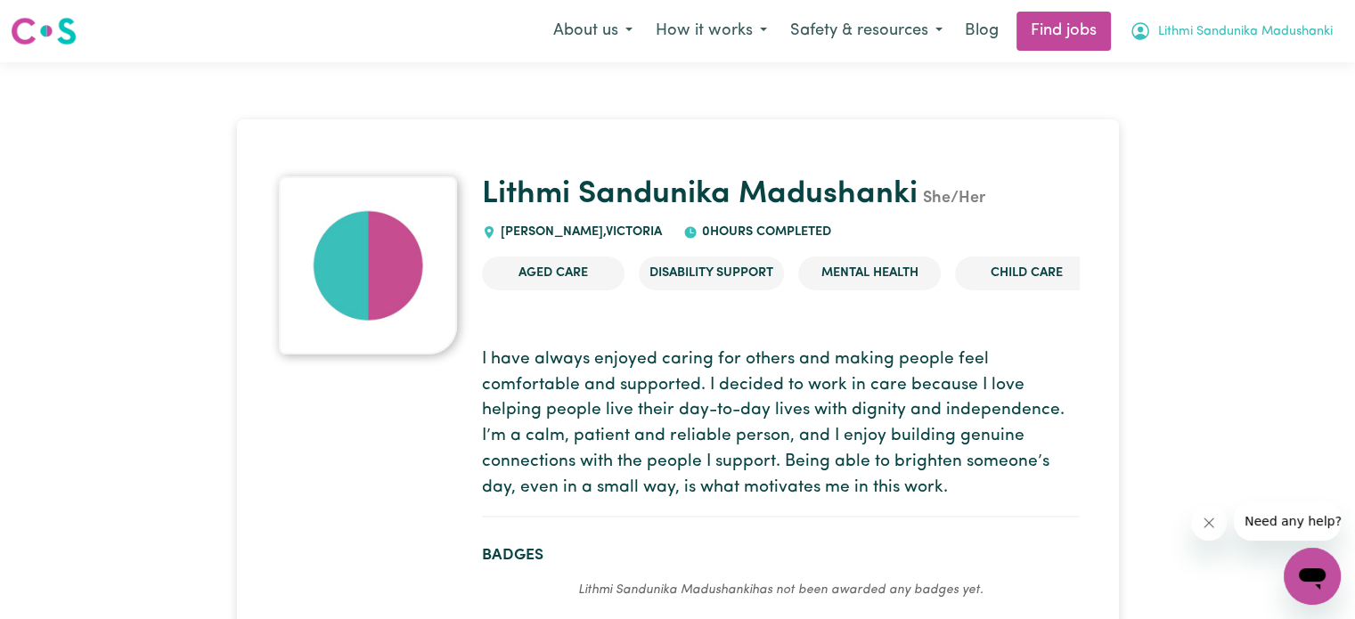
click at [1252, 23] on span "Lithmi Sandunika Madushanki" at bounding box center [1246, 32] width 175 height 20
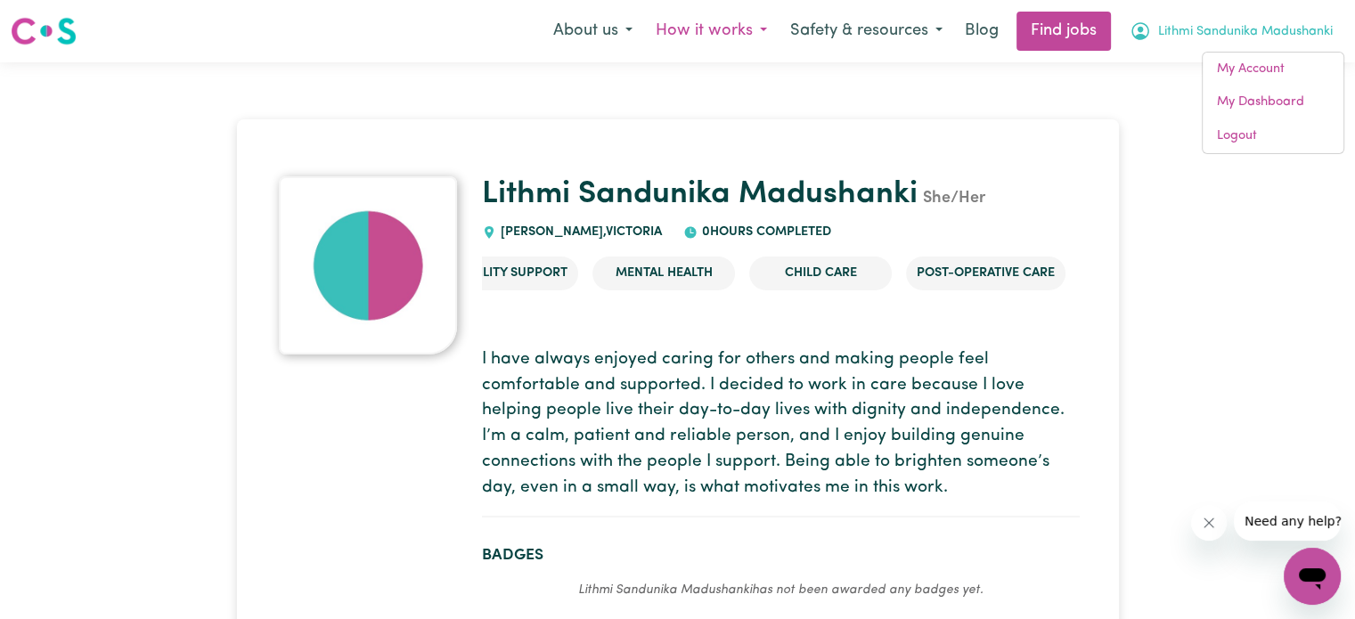
click at [730, 35] on button "How it works" at bounding box center [711, 30] width 135 height 37
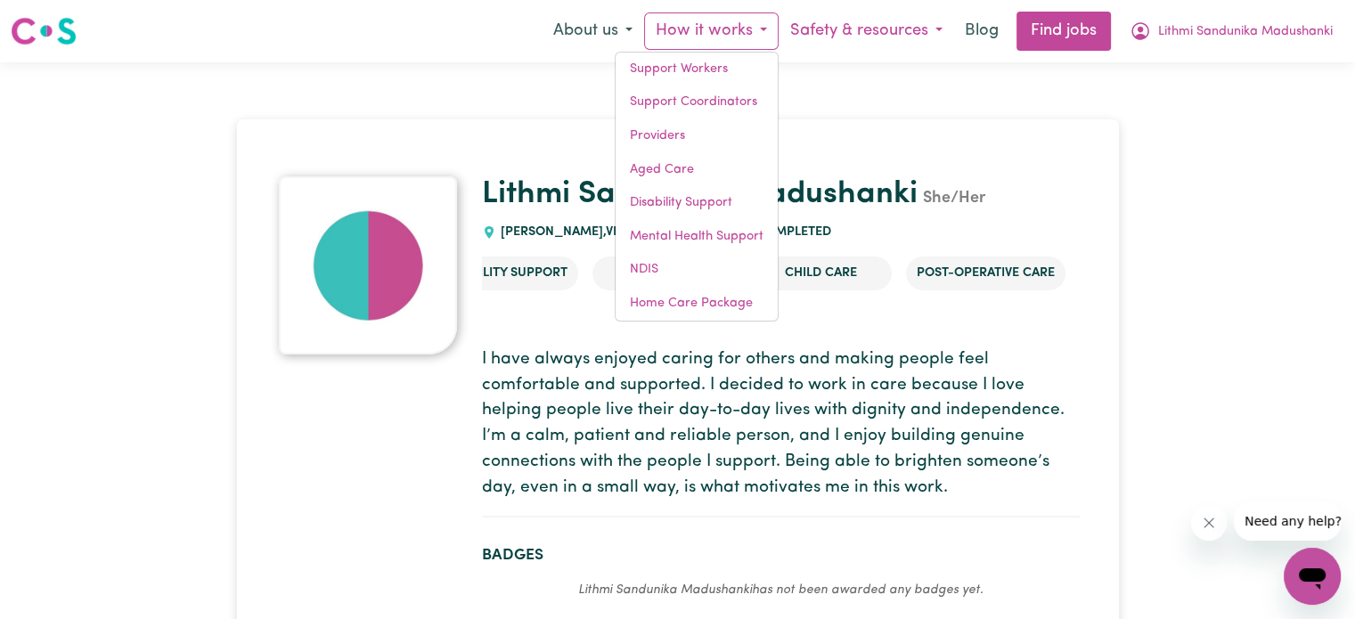
click at [849, 28] on button "Safety & resources" at bounding box center [867, 30] width 176 height 37
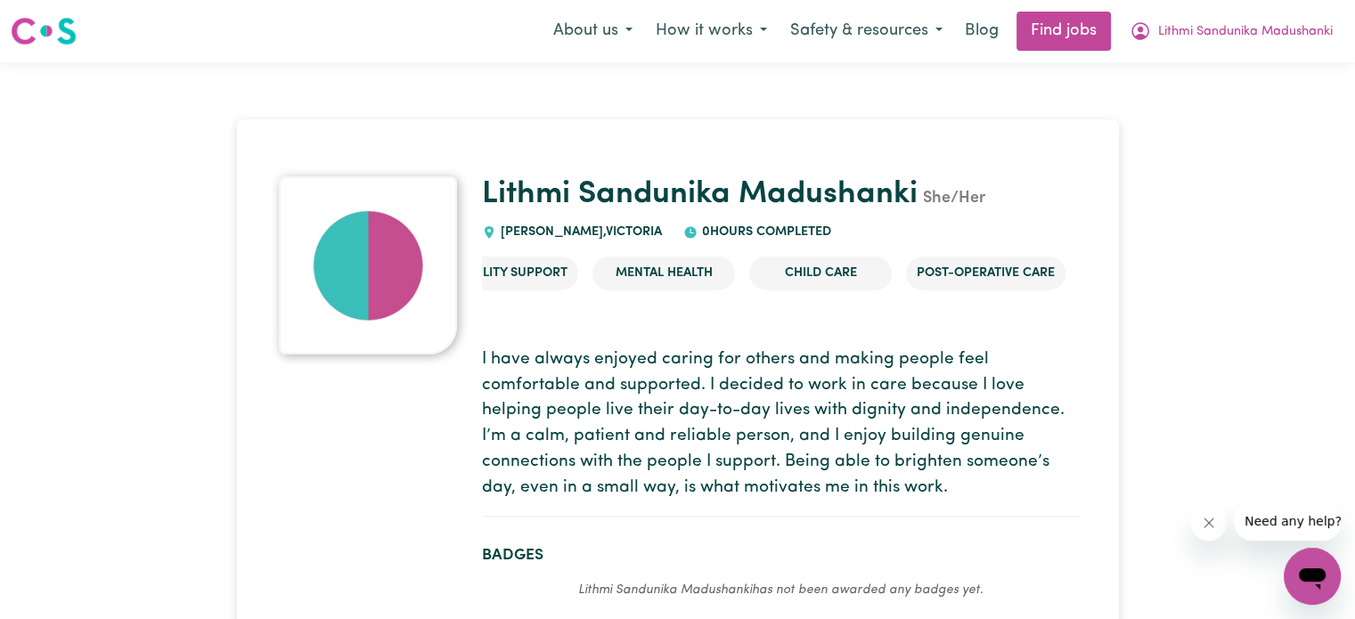
click at [1219, 512] on button "Close message from company" at bounding box center [1210, 523] width 36 height 36
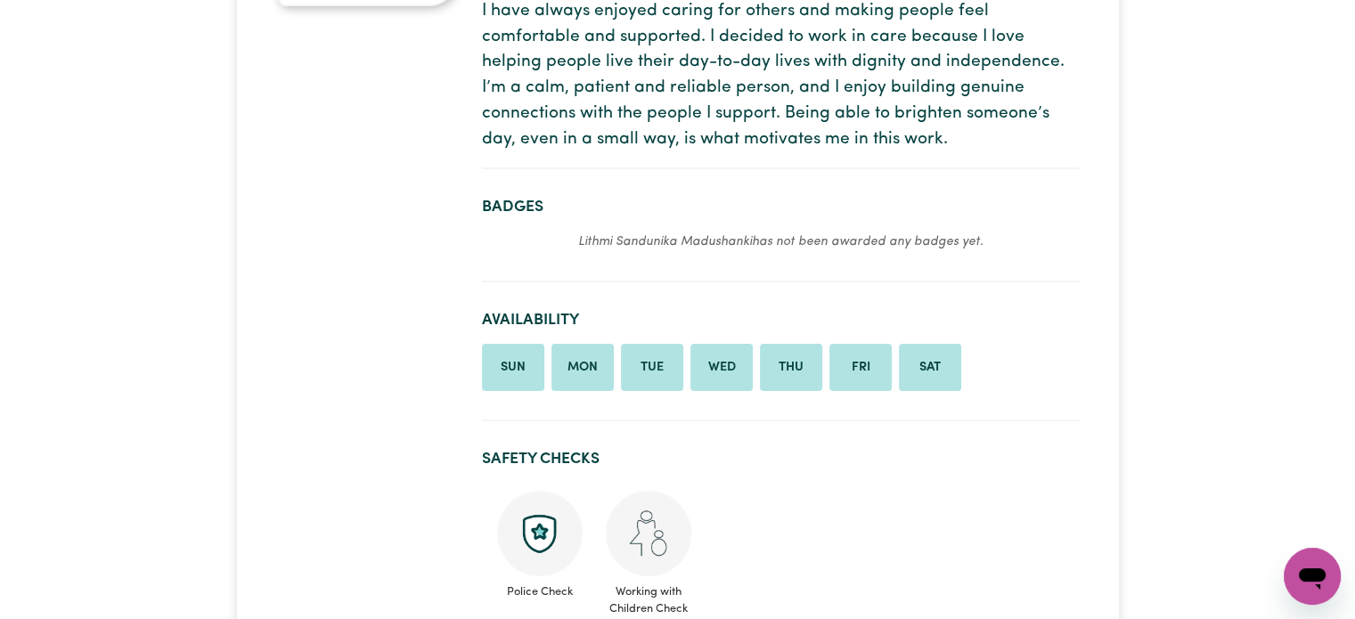
scroll to position [0, 0]
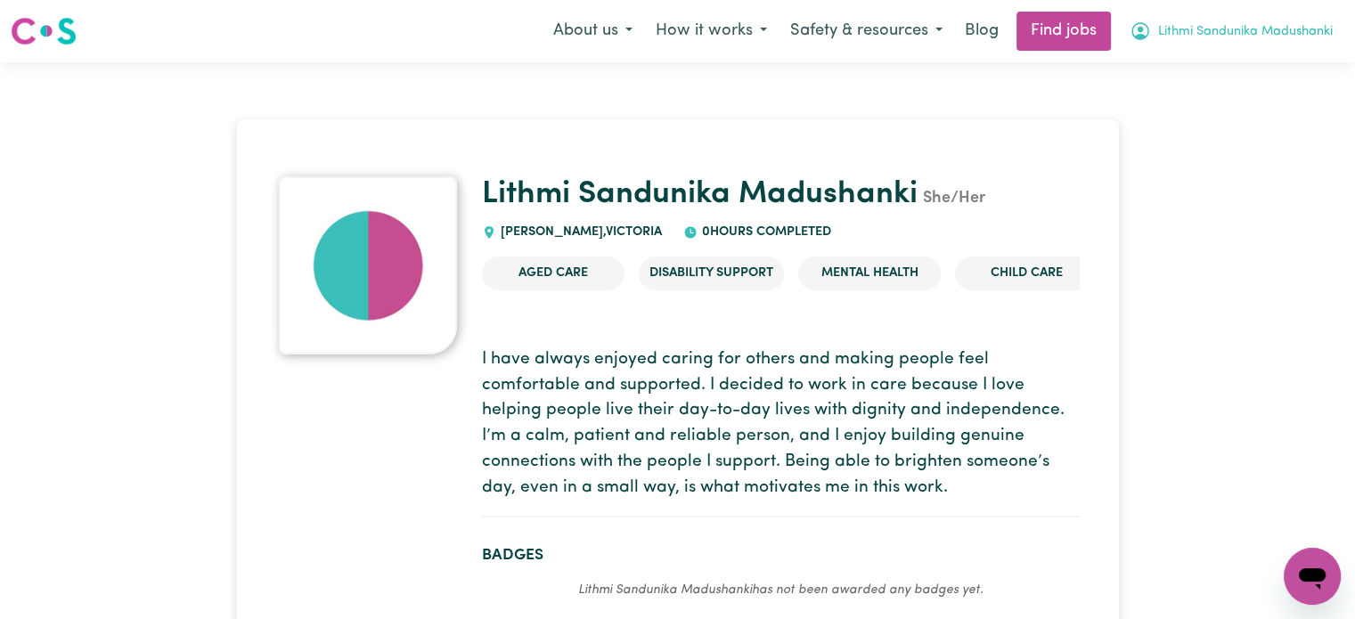
click at [1208, 24] on span "Lithmi Sandunika Madushanki" at bounding box center [1246, 32] width 175 height 20
click at [881, 35] on button "Safety & resources" at bounding box center [867, 30] width 176 height 37
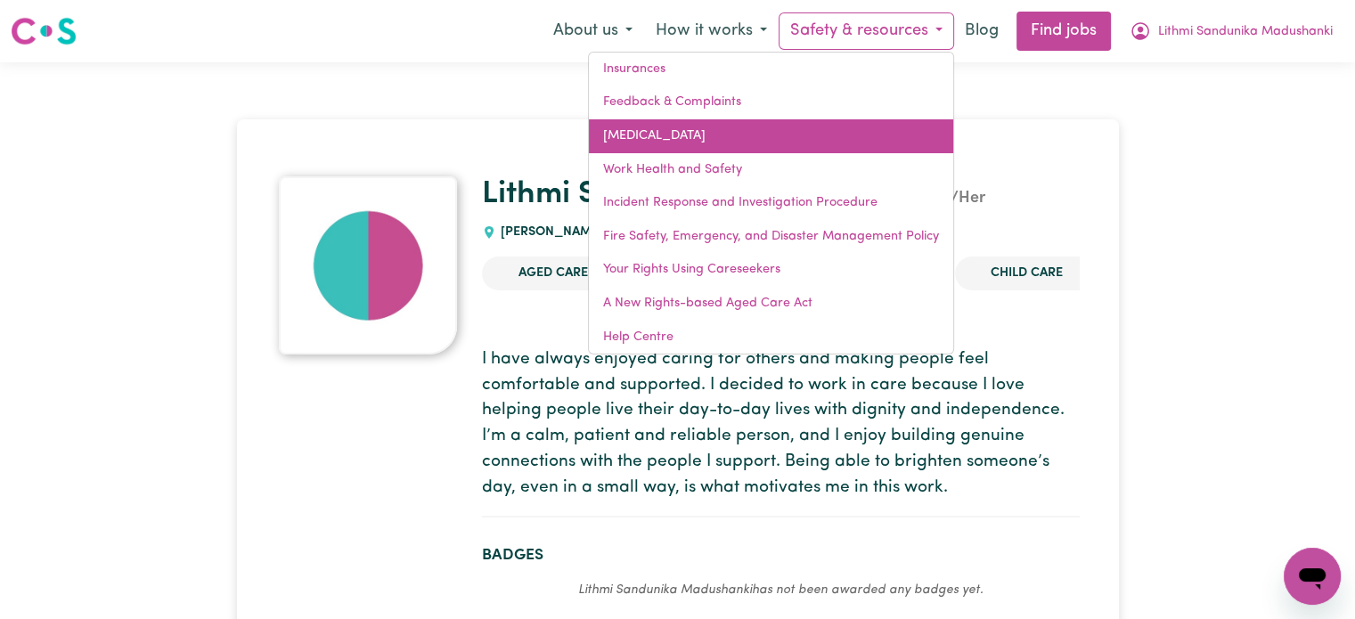
click at [686, 126] on link "[MEDICAL_DATA]" at bounding box center [771, 136] width 364 height 34
